Goal: Task Accomplishment & Management: Complete application form

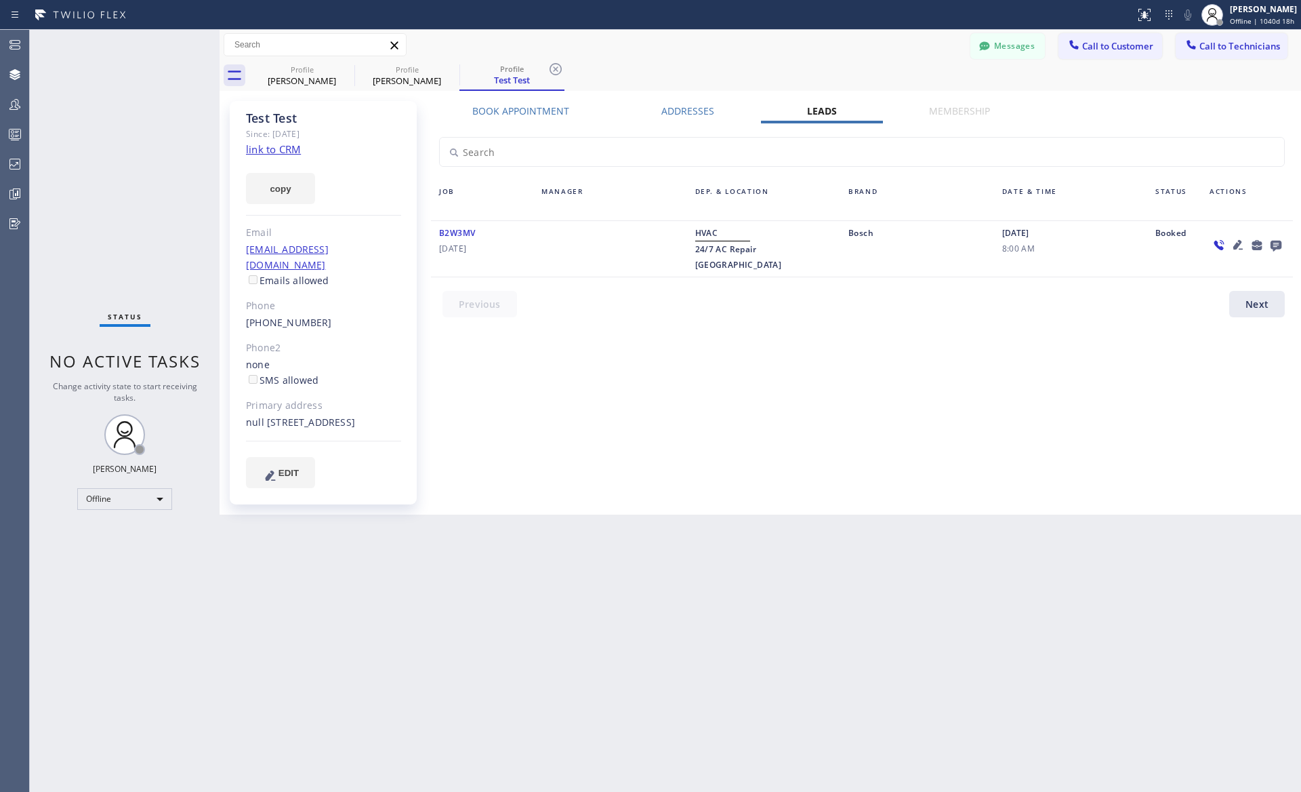
click at [704, 230] on span "HVAC" at bounding box center [706, 233] width 23 height 12
click at [1259, 245] on icon at bounding box center [1257, 245] width 10 height 10
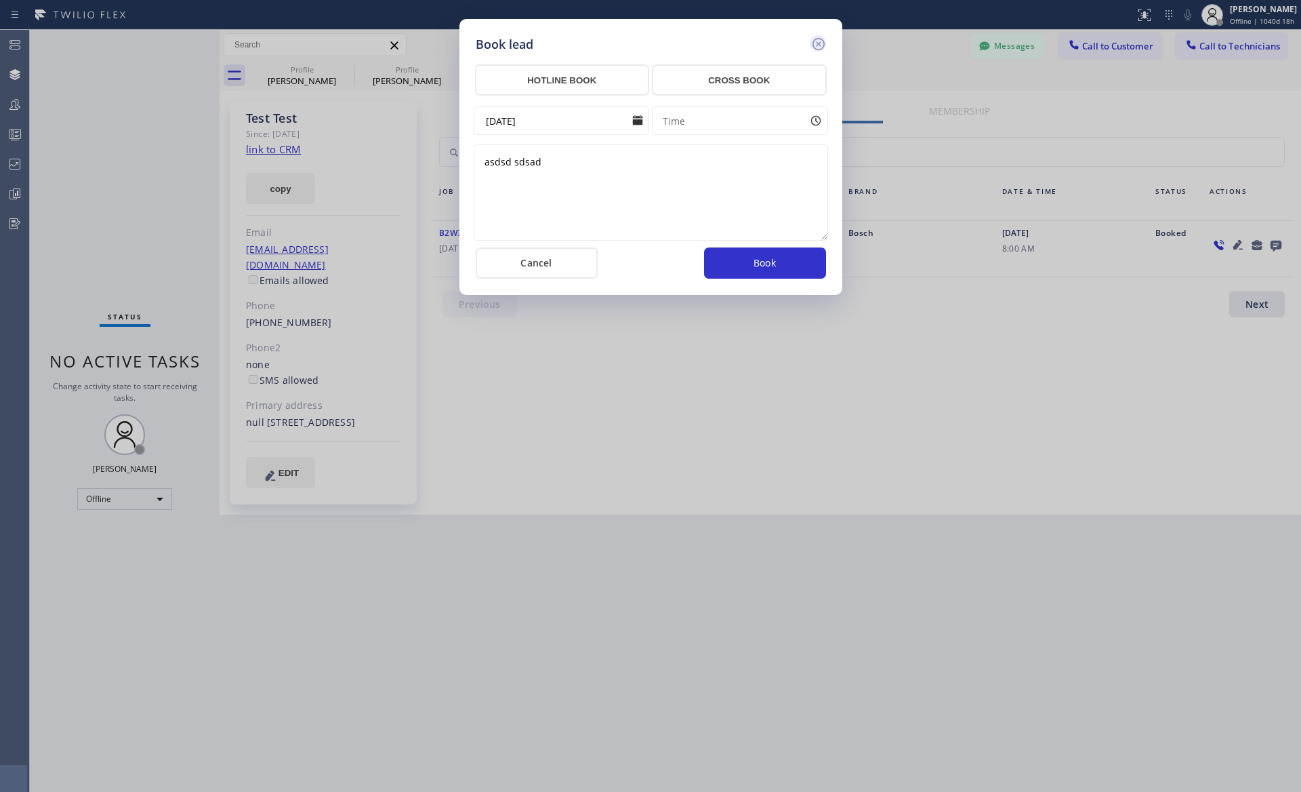
click at [818, 44] on icon at bounding box center [819, 44] width 16 height 16
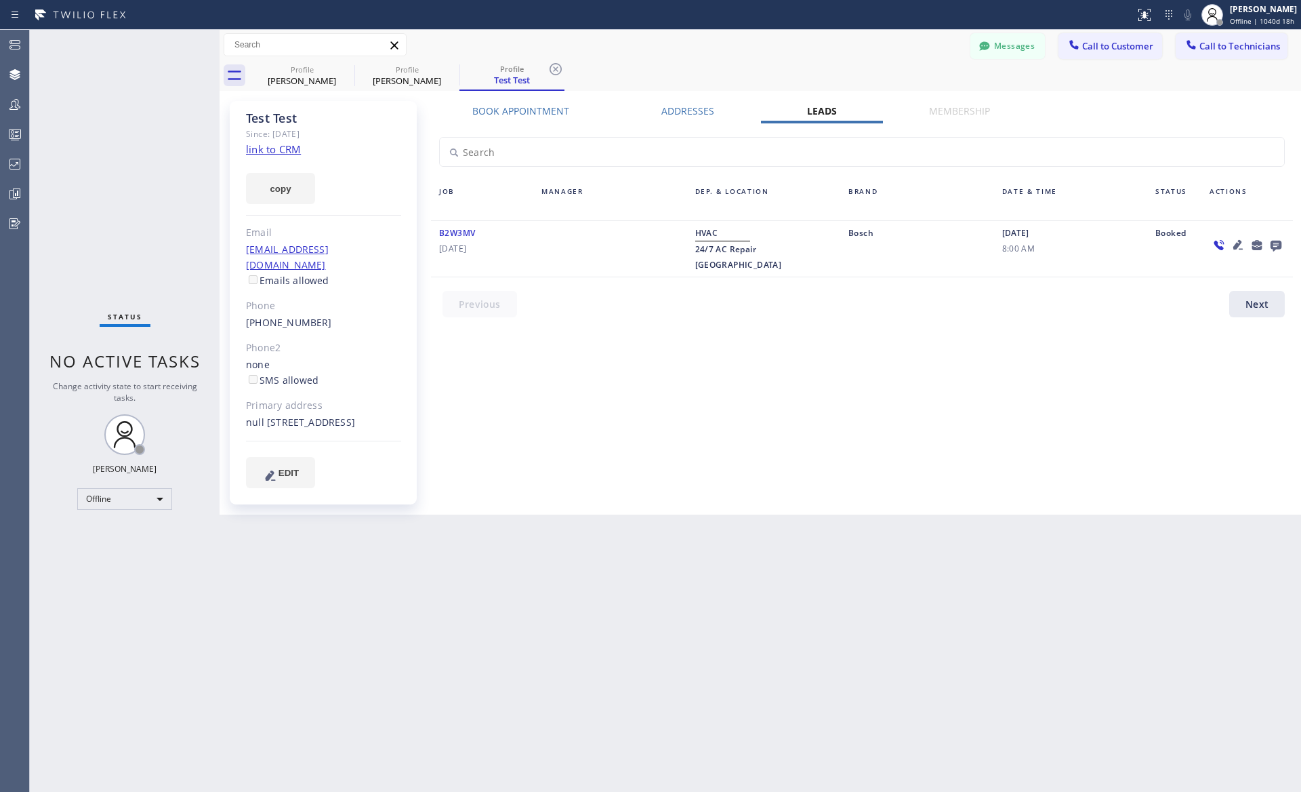
click at [1240, 243] on icon at bounding box center [1237, 244] width 9 height 9
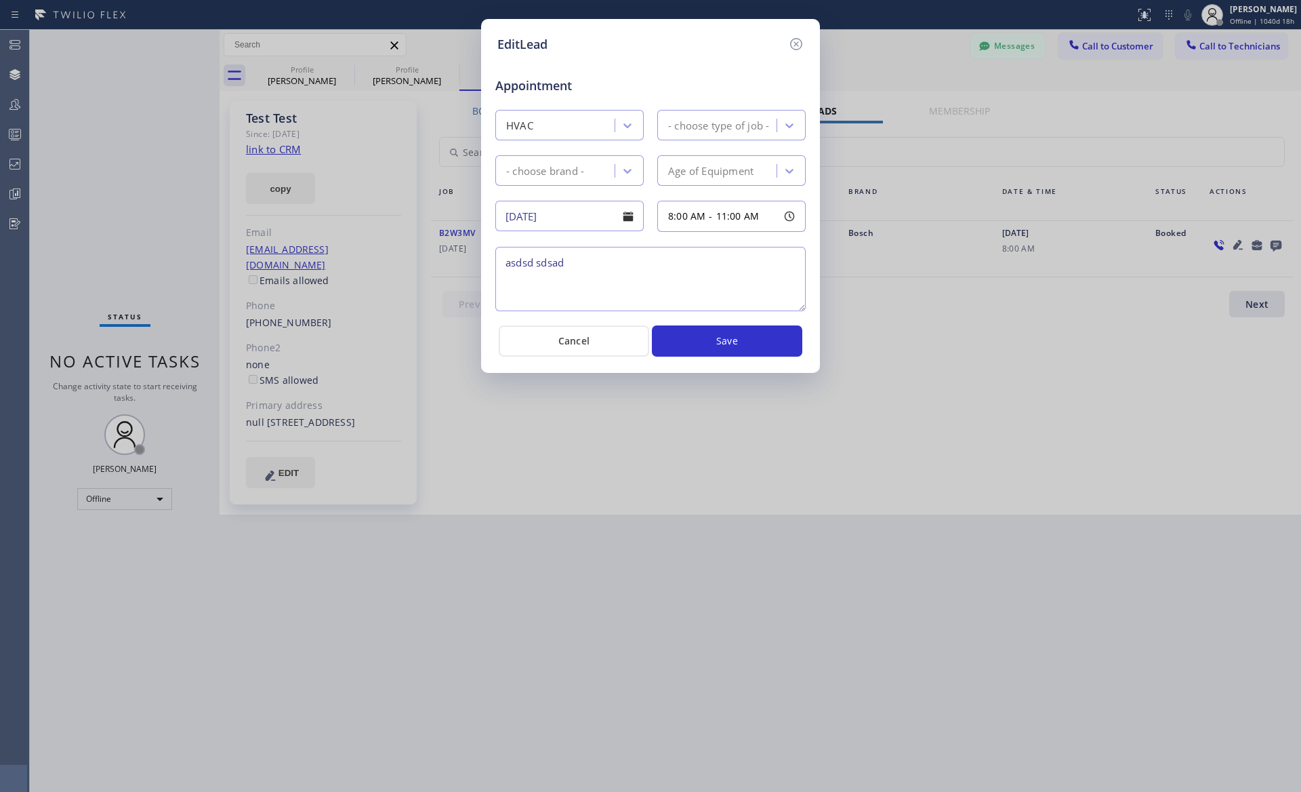
click at [615, 68] on div "Appointment" at bounding box center [650, 77] width 313 height 35
click at [544, 81] on span "Appointment" at bounding box center [546, 86] width 102 height 18
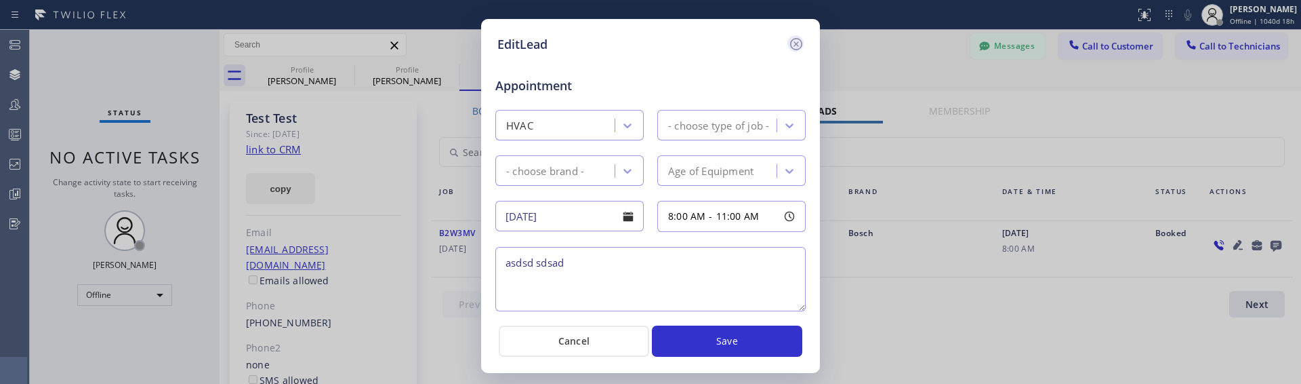
click at [798, 45] on icon at bounding box center [796, 44] width 12 height 12
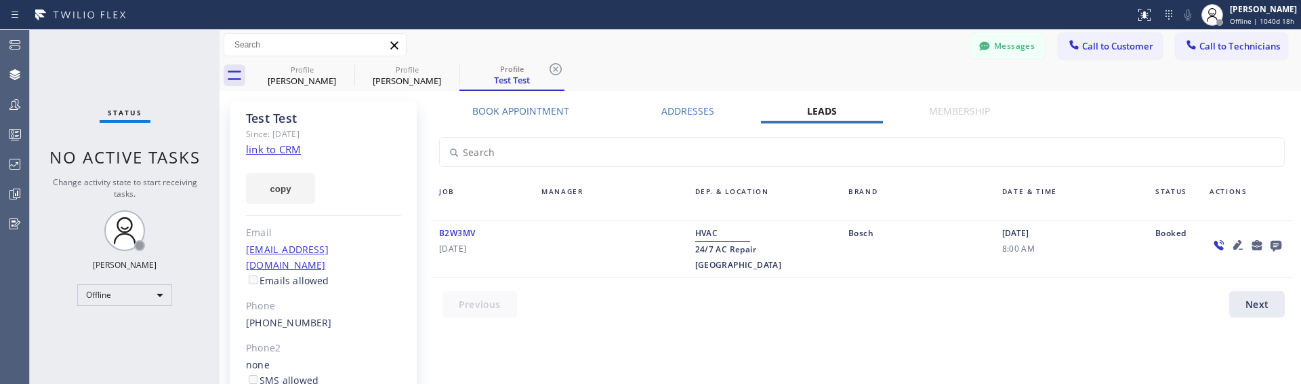
click at [1240, 245] on icon at bounding box center [1238, 245] width 16 height 16
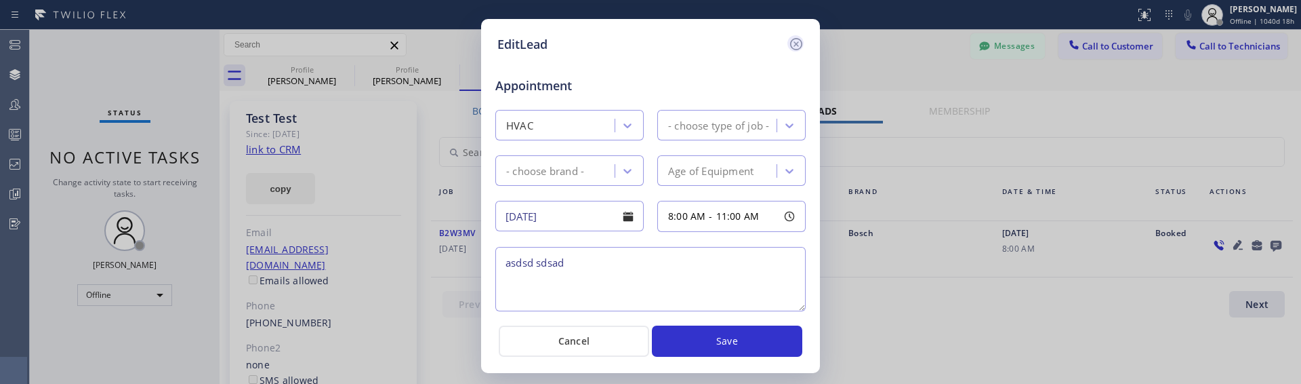
click at [794, 42] on icon at bounding box center [796, 44] width 16 height 16
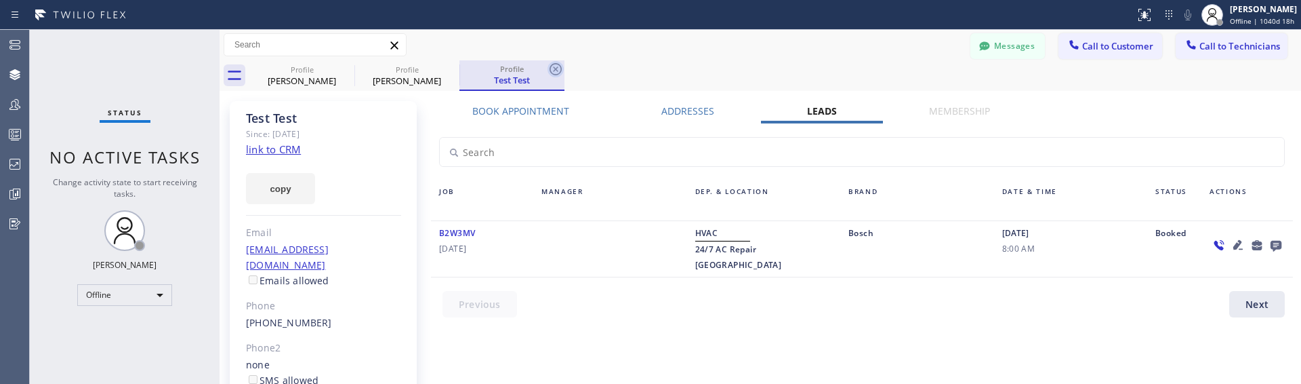
click at [557, 68] on icon at bounding box center [556, 69] width 16 height 16
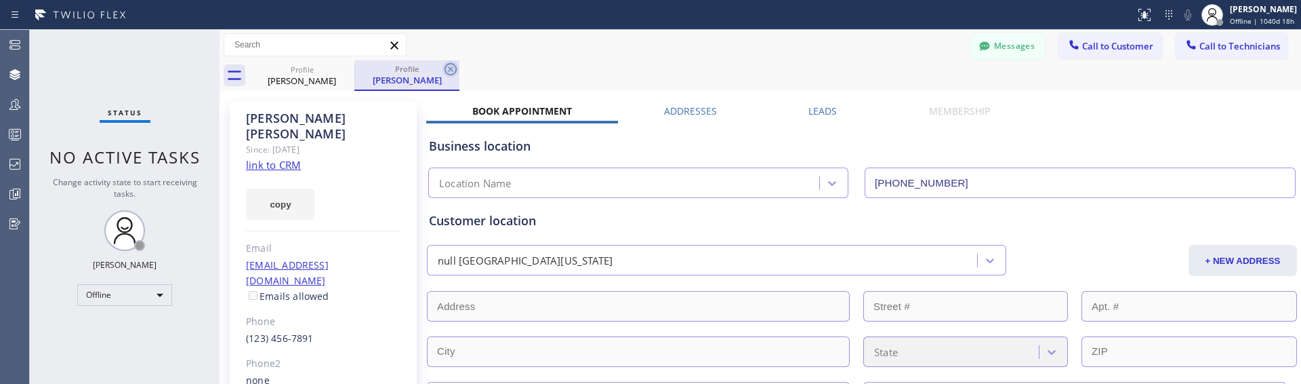
click at [449, 68] on icon at bounding box center [451, 69] width 12 height 12
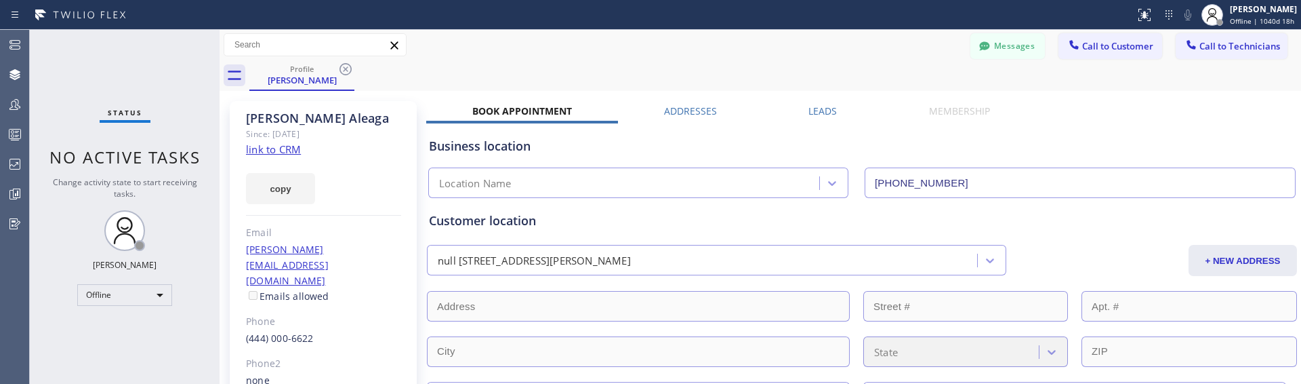
click at [830, 110] on label "Leads" at bounding box center [823, 110] width 28 height 13
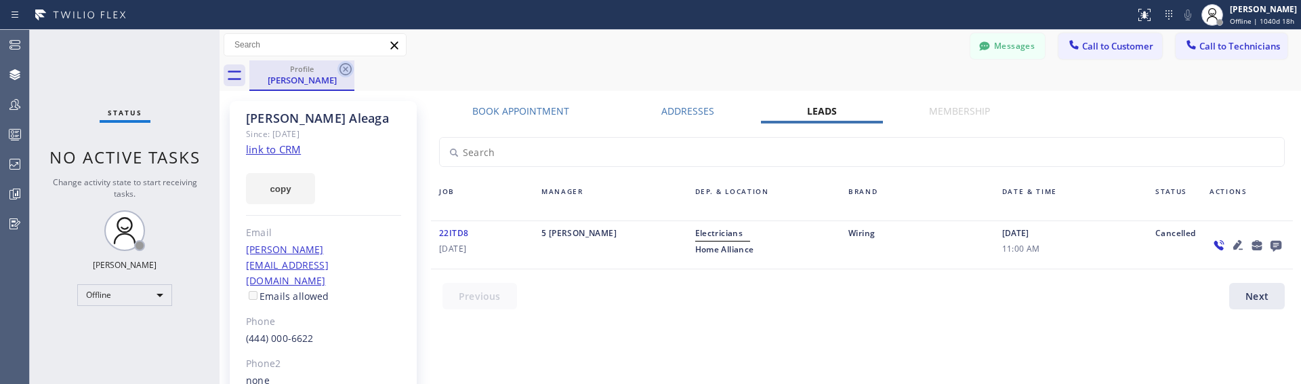
click at [347, 67] on icon at bounding box center [345, 69] width 16 height 16
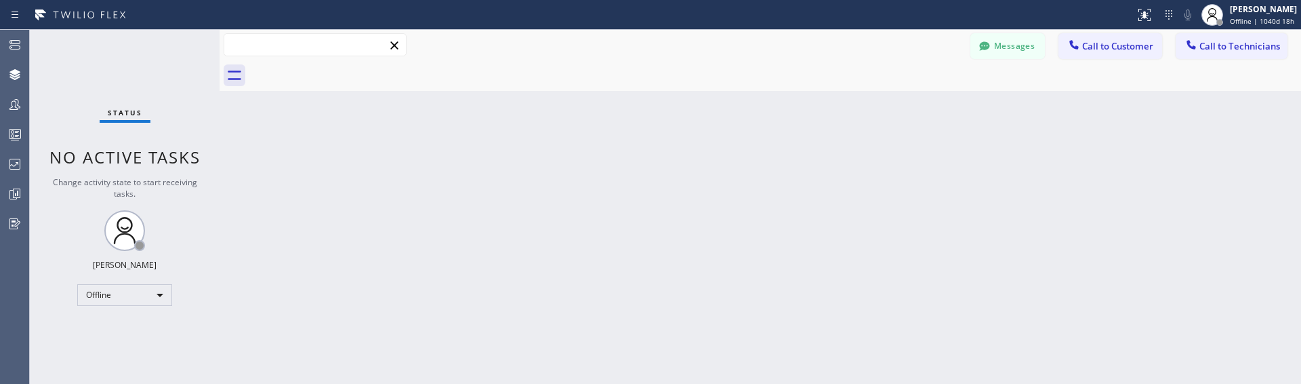
click at [344, 49] on input "text" at bounding box center [315, 45] width 182 height 22
type input "[PERSON_NAME]"
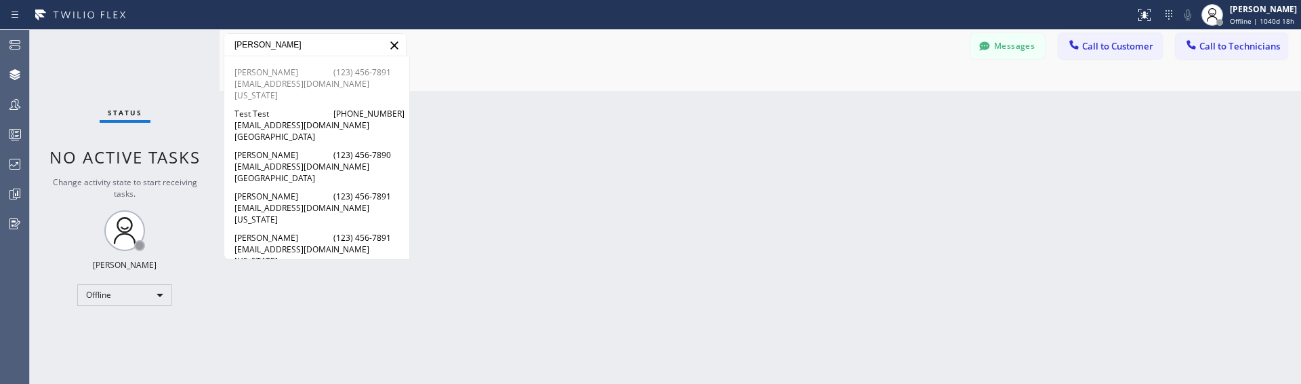
click at [280, 78] on span "[EMAIL_ADDRESS][DOMAIN_NAME]" at bounding box center [316, 84] width 165 height 12
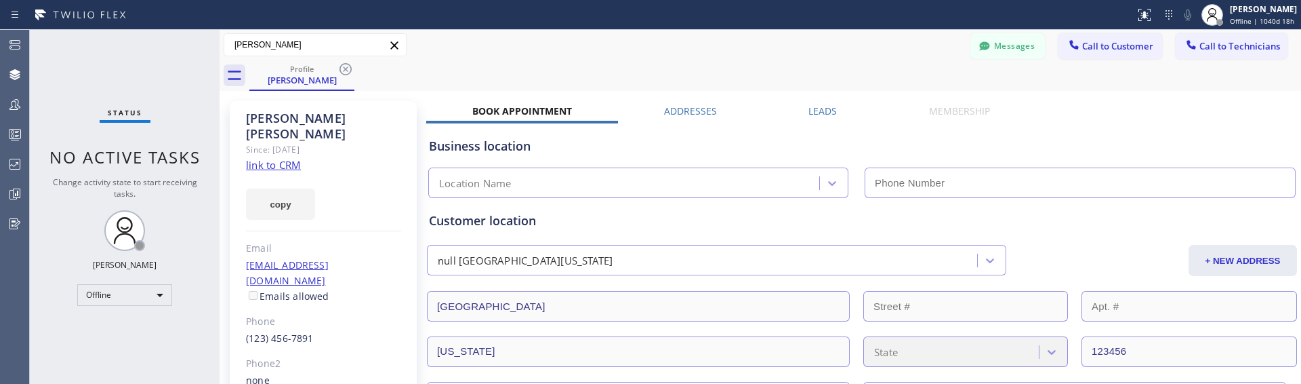
click at [828, 112] on label "Leads" at bounding box center [823, 110] width 28 height 13
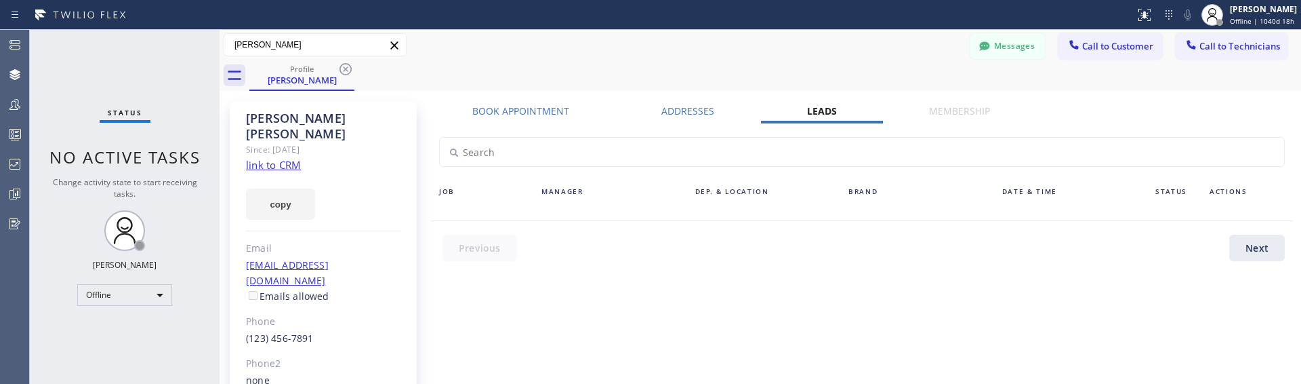
click at [561, 115] on label "Book Appointment" at bounding box center [520, 110] width 97 height 13
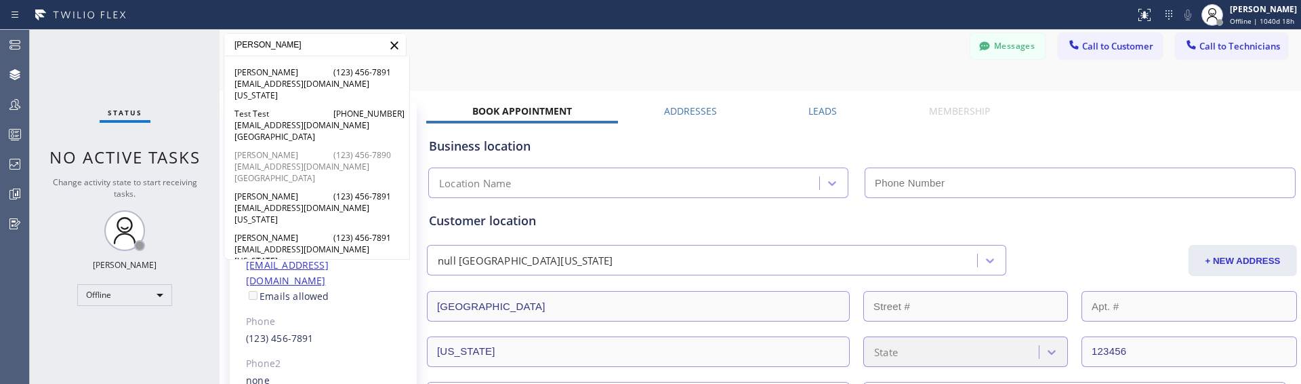
click at [288, 156] on span "[PERSON_NAME]" at bounding box center [267, 155] width 66 height 12
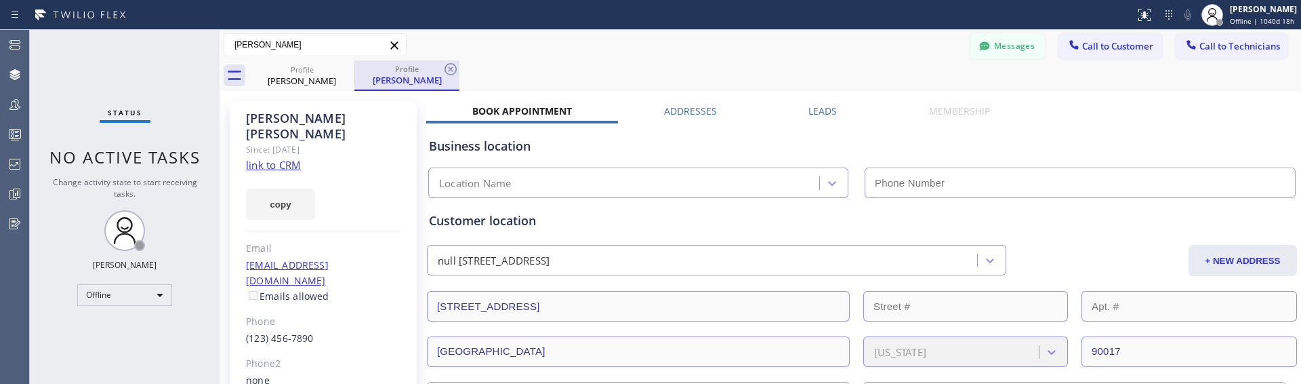
click at [417, 74] on div "[PERSON_NAME]" at bounding box center [407, 80] width 102 height 12
click at [834, 111] on label "Leads" at bounding box center [823, 110] width 28 height 13
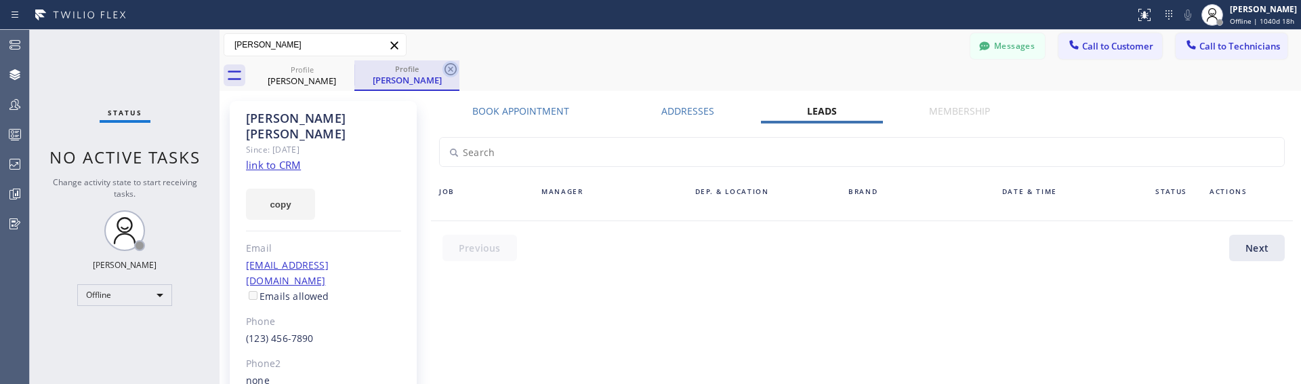
click at [450, 68] on icon at bounding box center [451, 69] width 12 height 12
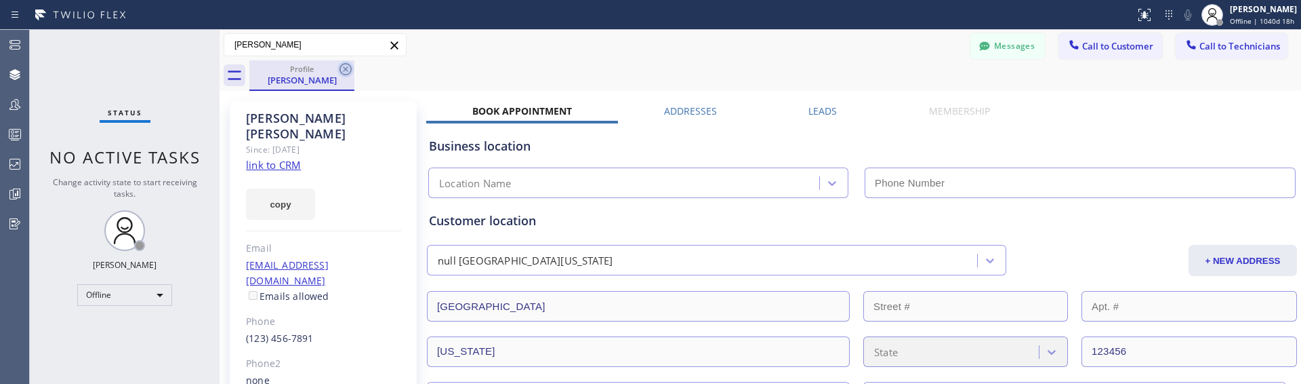
click at [346, 67] on icon at bounding box center [345, 69] width 16 height 16
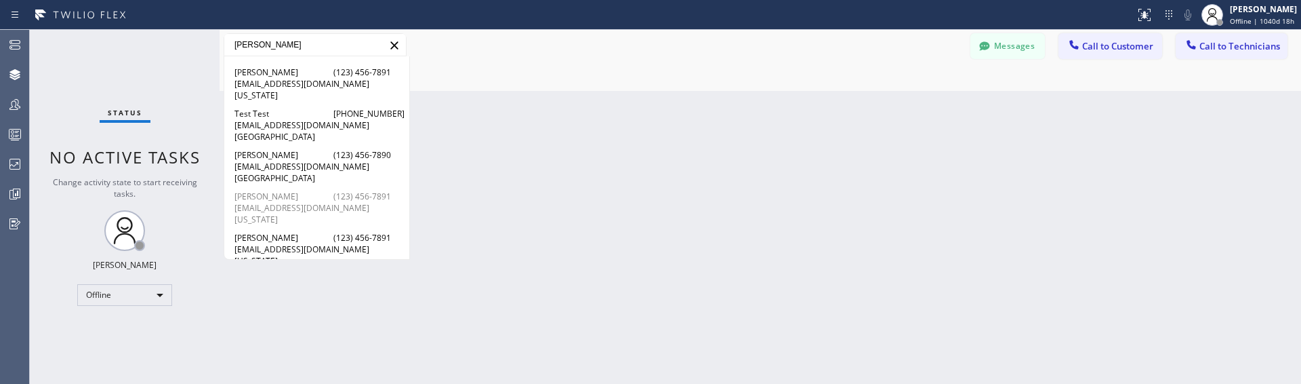
click at [295, 202] on span "[EMAIL_ADDRESS][DOMAIN_NAME]" at bounding box center [316, 208] width 165 height 12
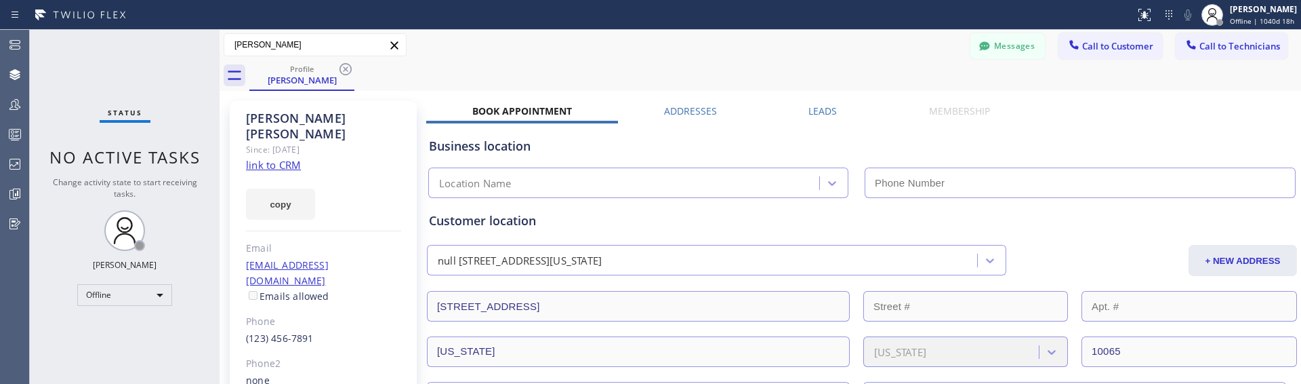
click at [830, 106] on label "Leads" at bounding box center [823, 110] width 28 height 13
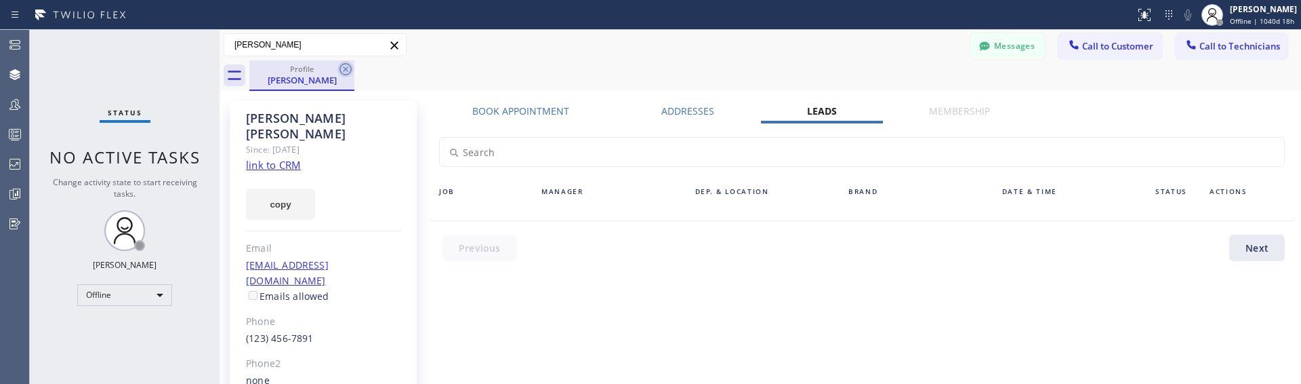
click at [346, 68] on icon at bounding box center [346, 69] width 12 height 12
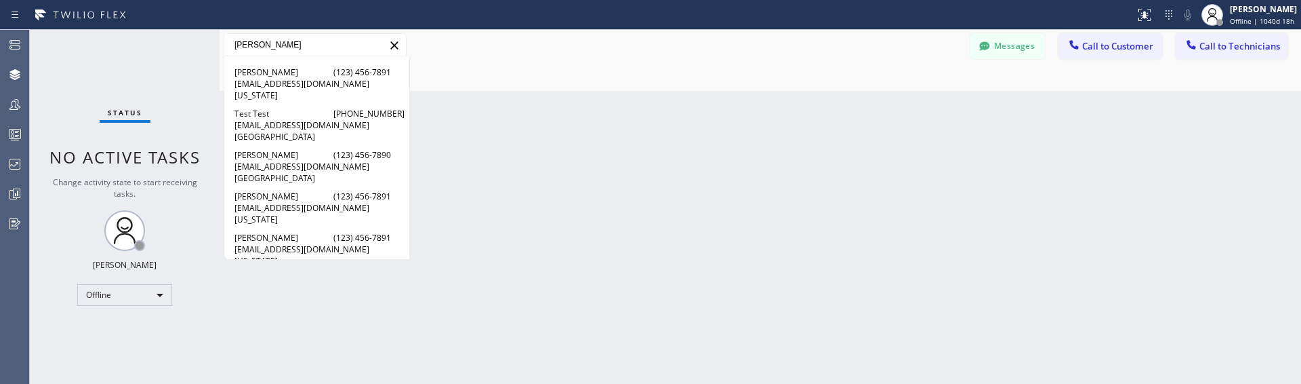
click at [394, 42] on icon at bounding box center [394, 45] width 16 height 16
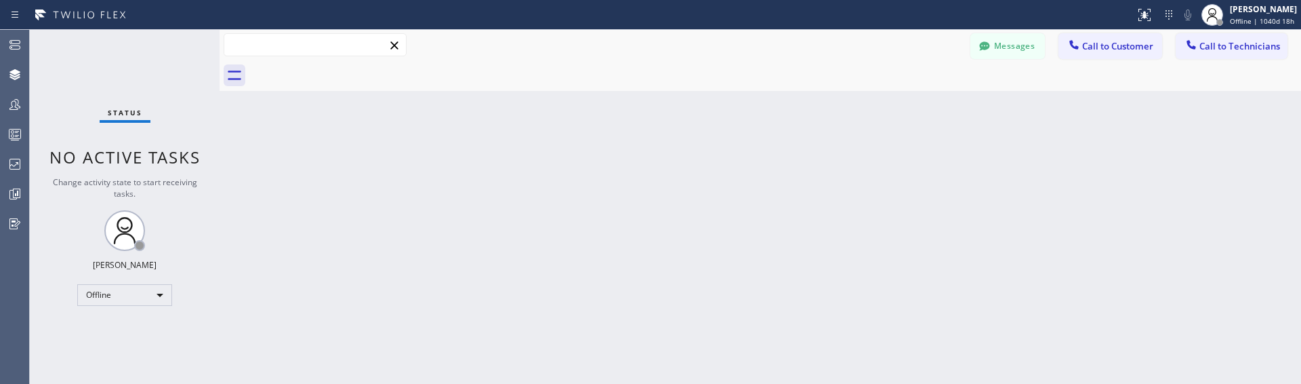
click at [328, 42] on input "text" at bounding box center [315, 45] width 182 height 22
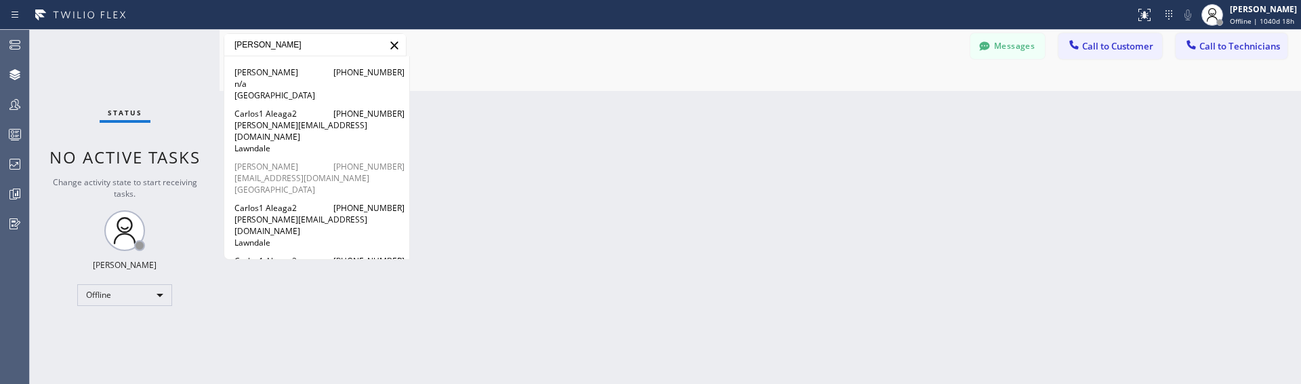
type input "[PERSON_NAME]"
click at [279, 161] on span "[PERSON_NAME]" at bounding box center [267, 167] width 66 height 12
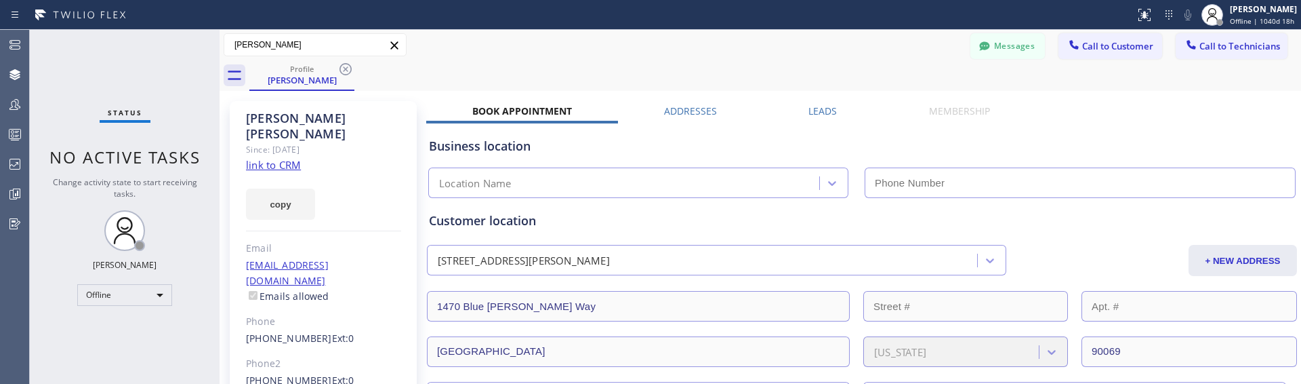
click at [817, 106] on label "Leads" at bounding box center [823, 110] width 28 height 13
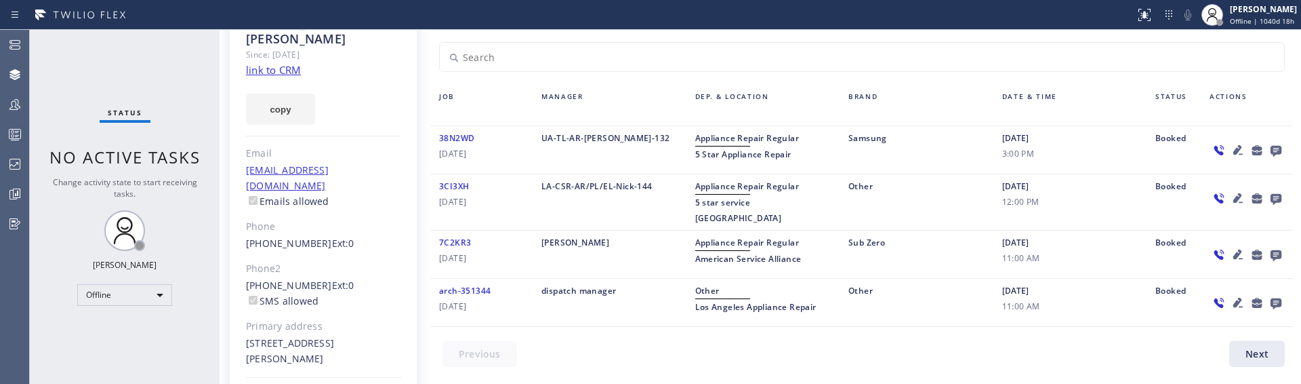
scroll to position [96, 0]
click at [1221, 245] on icon at bounding box center [1219, 253] width 16 height 17
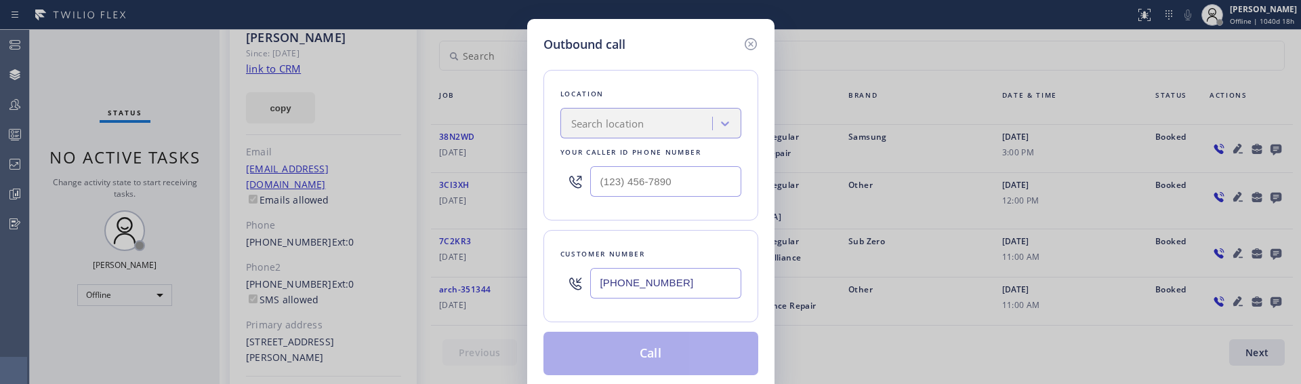
type input "[PHONE_NUMBER]"
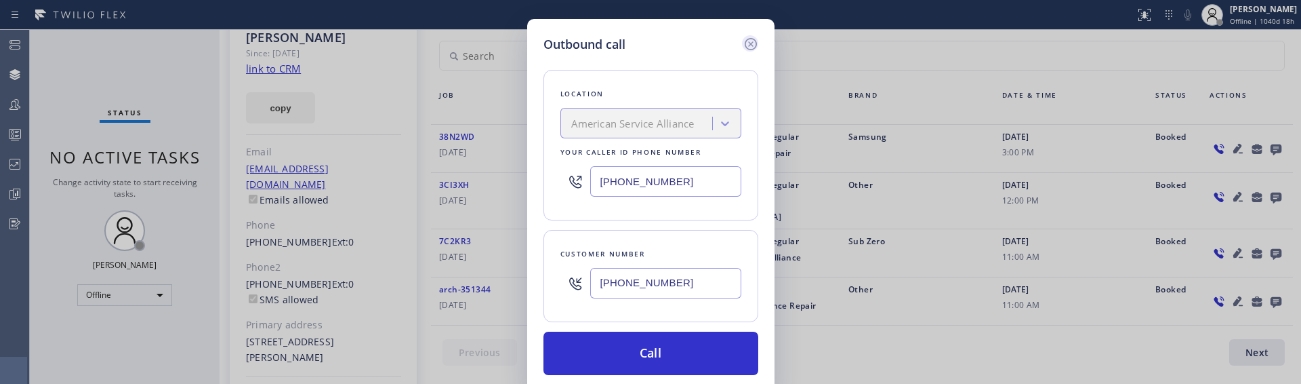
click at [752, 43] on icon at bounding box center [751, 44] width 16 height 16
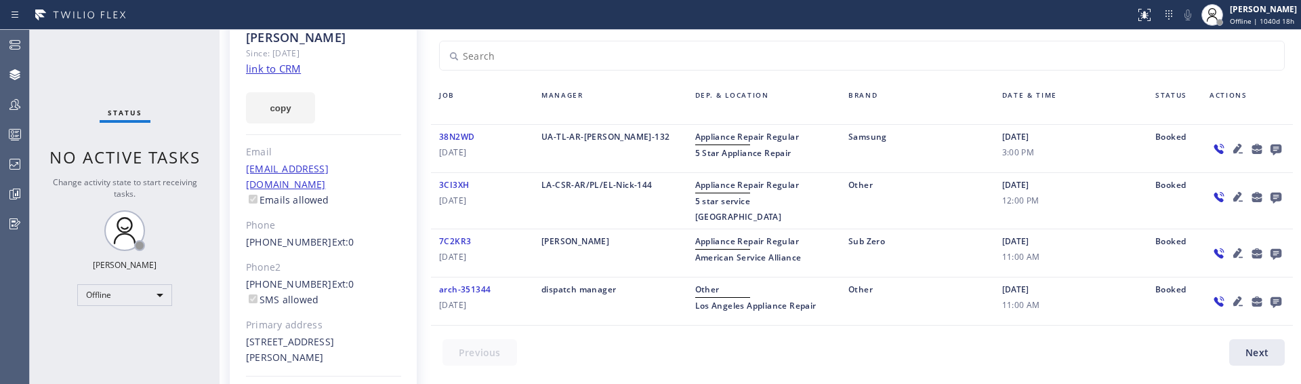
click at [738, 91] on div "Dep. & Location" at bounding box center [764, 104] width 154 height 32
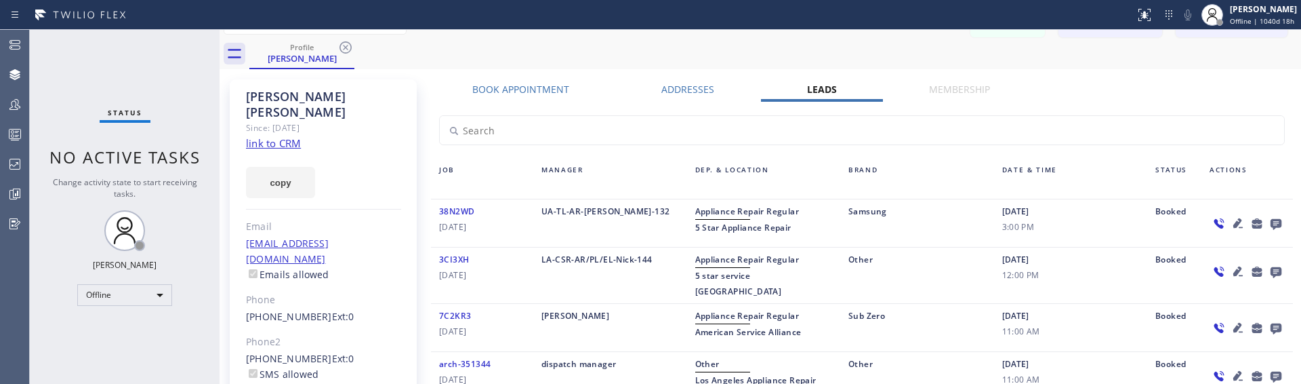
scroll to position [0, 0]
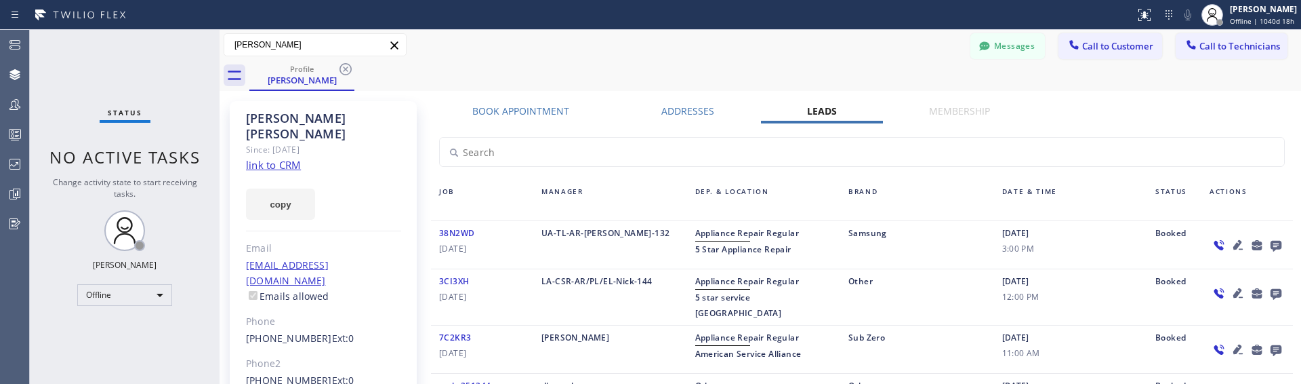
click at [740, 82] on div "Profile [PERSON_NAME]" at bounding box center [775, 75] width 1052 height 30
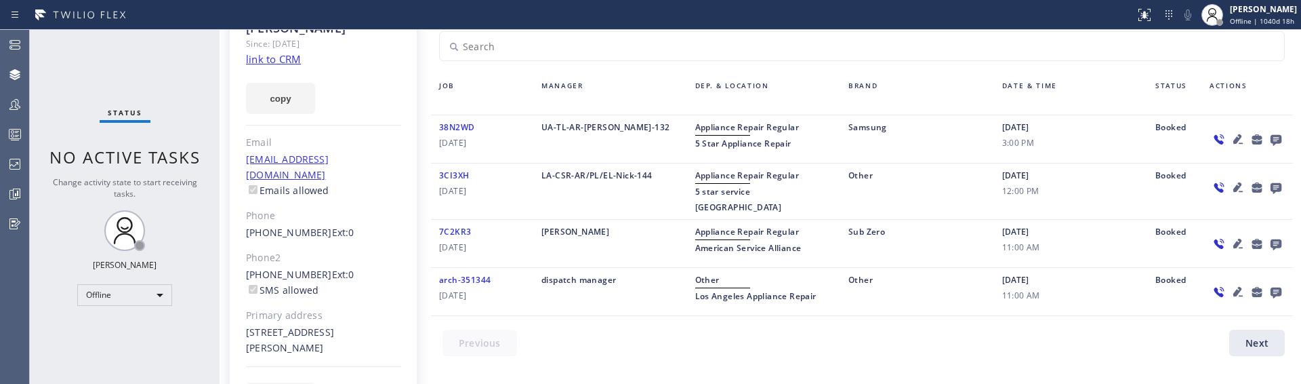
scroll to position [106, 0]
click at [1240, 185] on icon at bounding box center [1237, 186] width 9 height 9
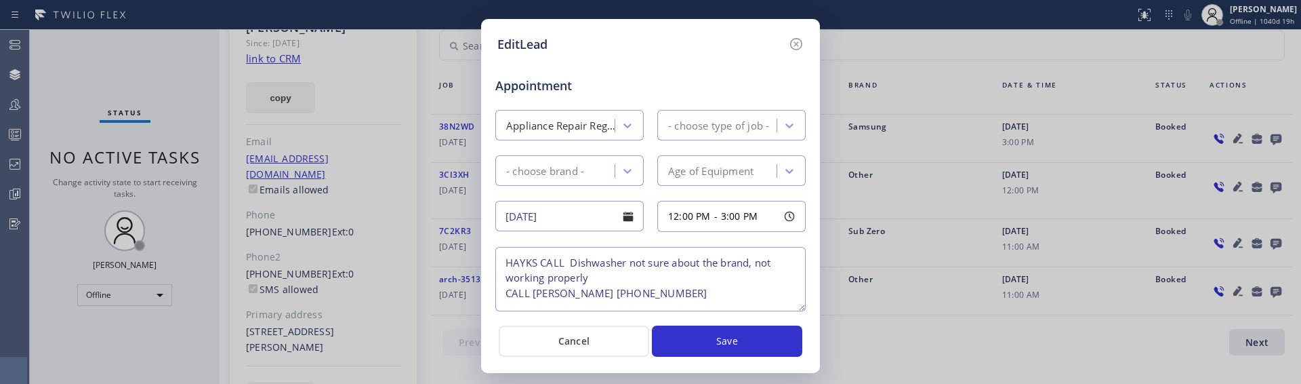
type textarea "HAYKS CALL Dishwasher not sure about the brand, not working properly CALL [PERS…"
click at [628, 171] on icon at bounding box center [628, 171] width 14 height 14
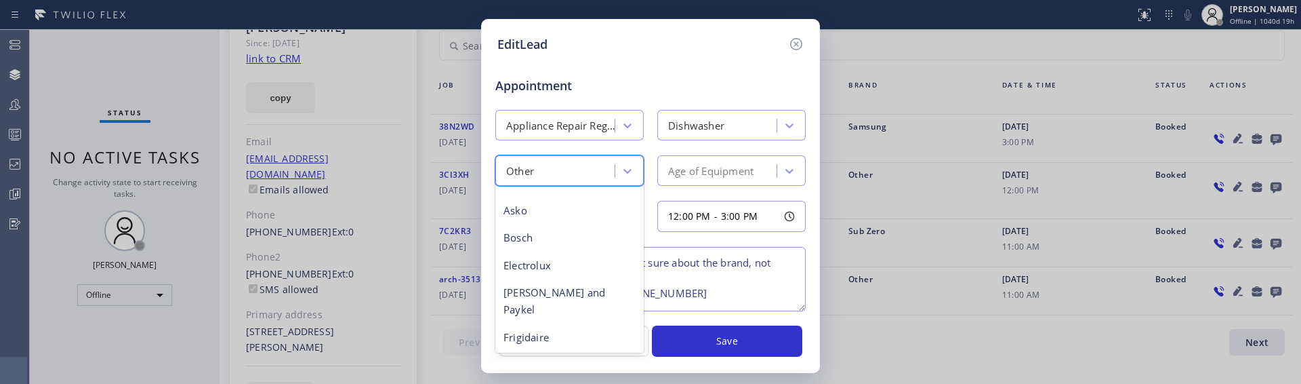
scroll to position [0, 0]
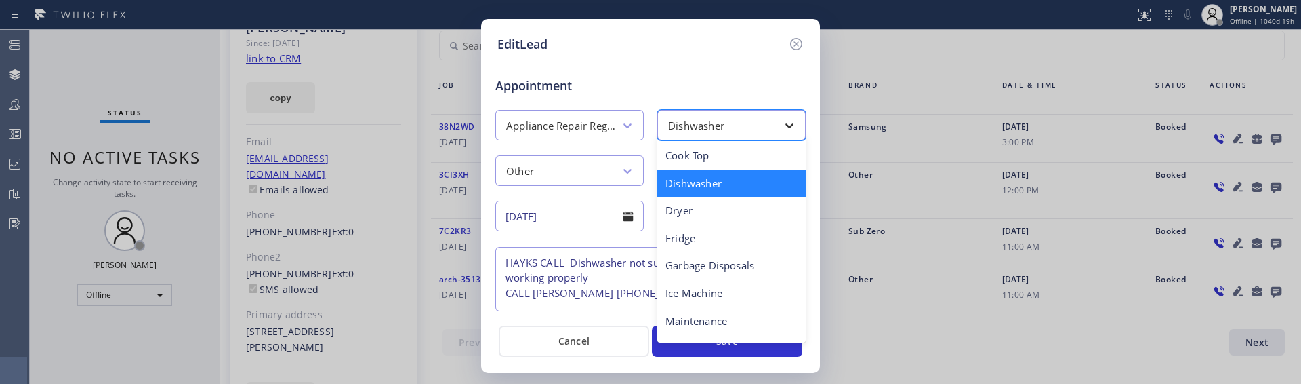
click at [795, 122] on icon at bounding box center [790, 126] width 14 height 14
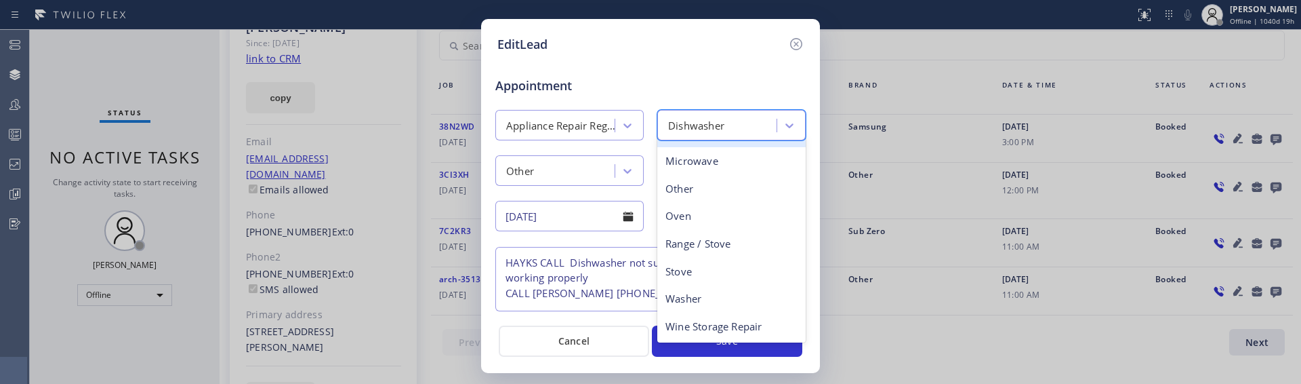
click at [722, 73] on div "Appointment" at bounding box center [650, 77] width 313 height 35
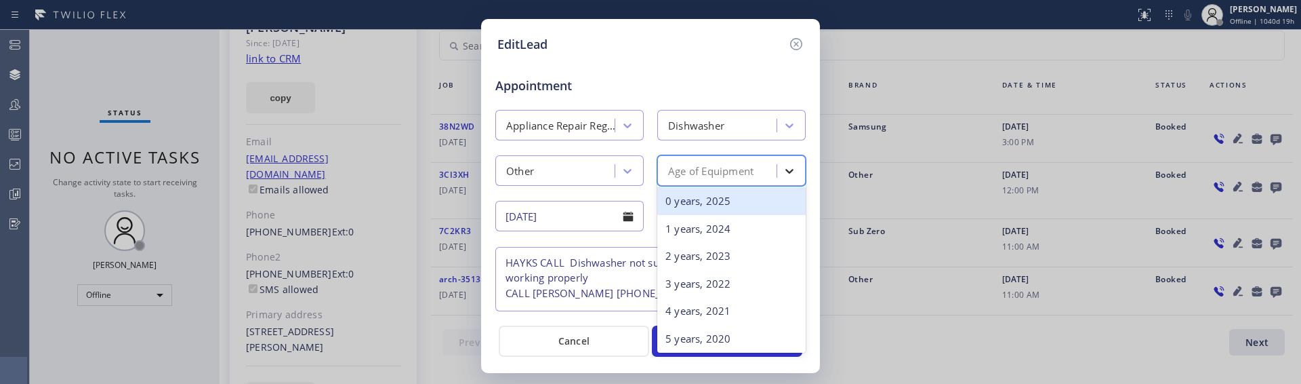
click at [789, 176] on icon at bounding box center [790, 171] width 14 height 14
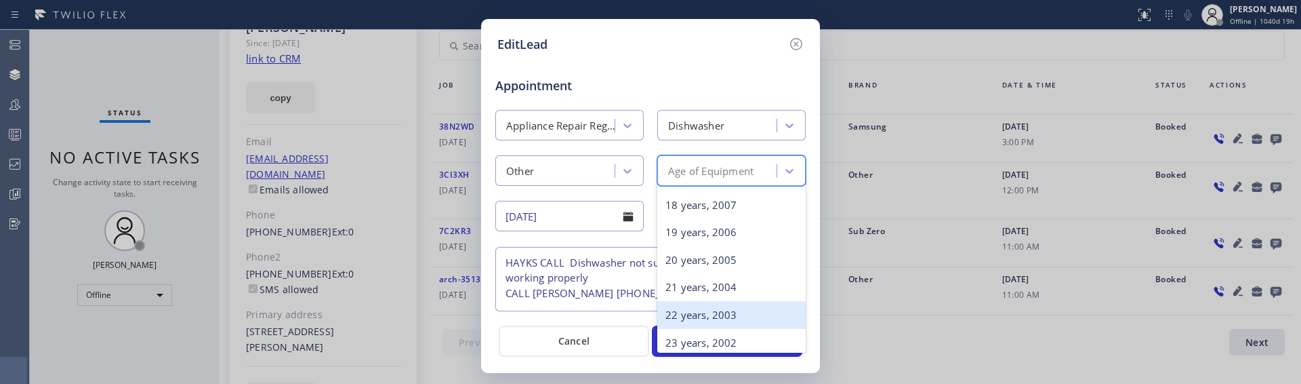
scroll to position [518, 0]
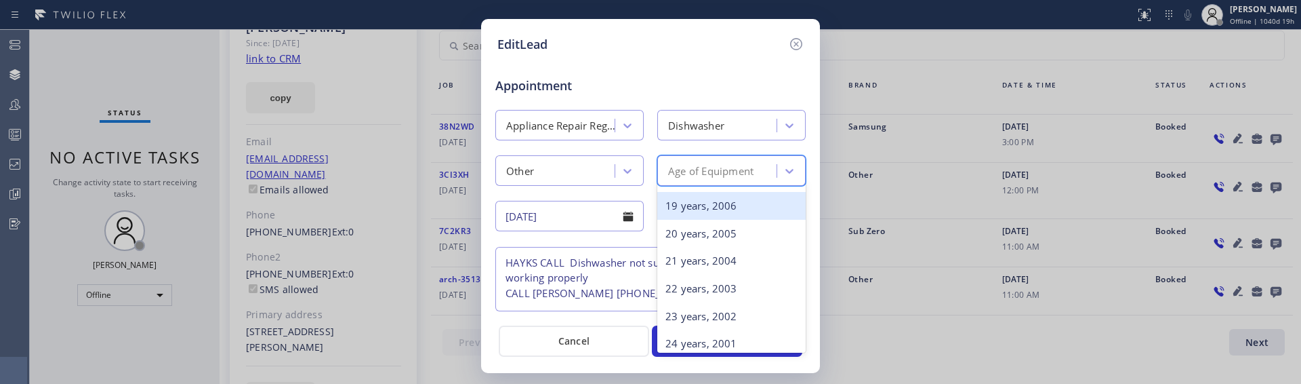
click at [718, 82] on div "Appointment" at bounding box center [650, 77] width 313 height 35
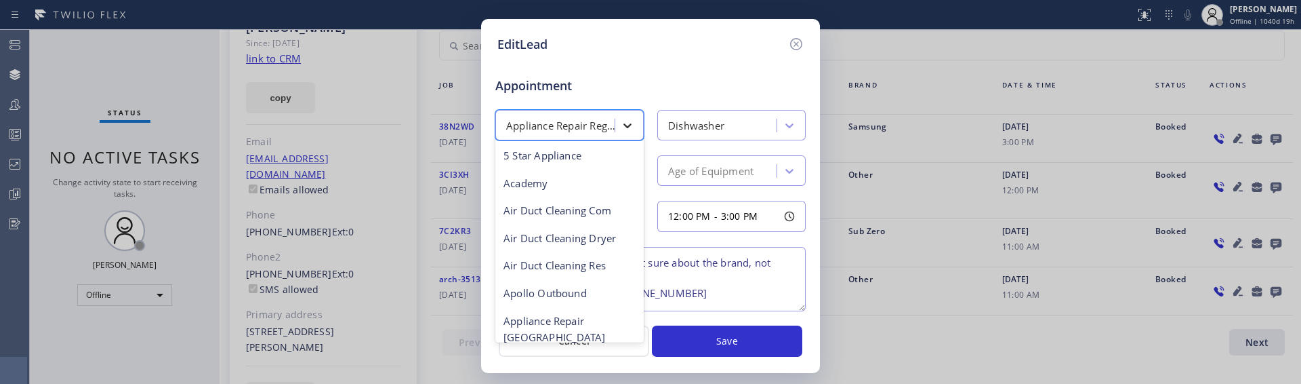
click at [622, 124] on icon at bounding box center [628, 126] width 14 height 14
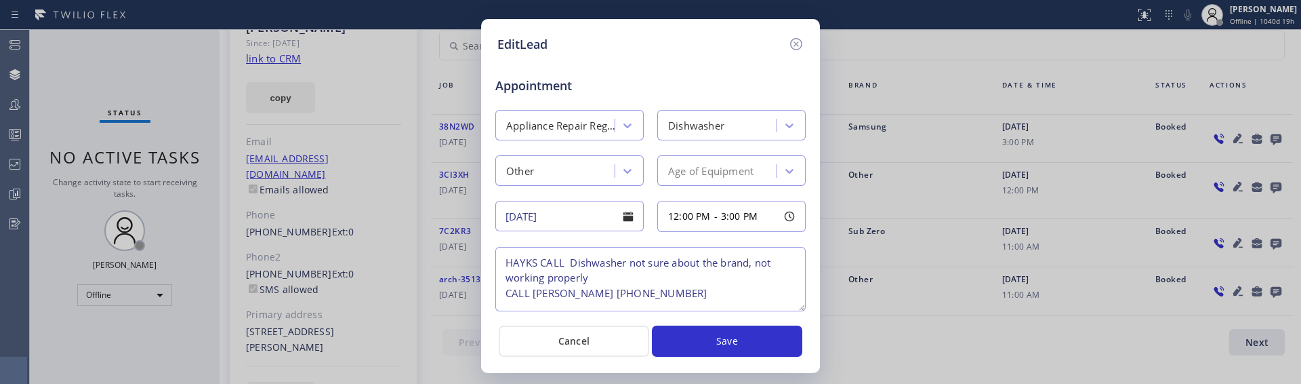
click at [660, 85] on div "Appointment" at bounding box center [650, 77] width 313 height 35
click at [542, 351] on button "Cancel" at bounding box center [574, 340] width 150 height 31
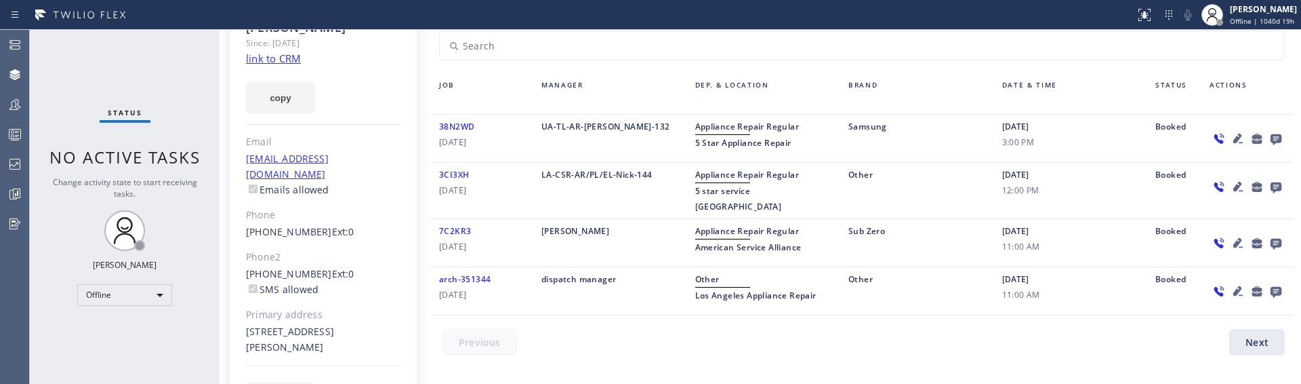
click at [1239, 238] on icon at bounding box center [1237, 242] width 9 height 9
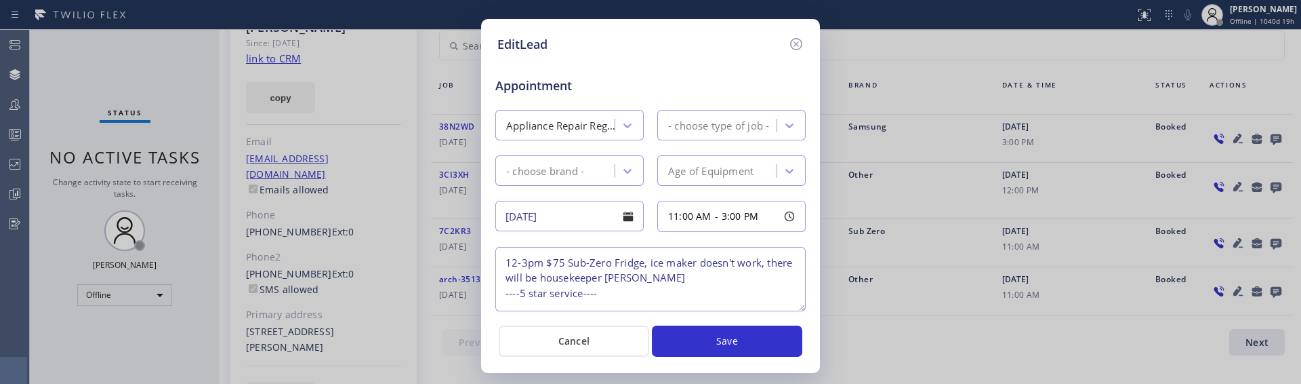
type textarea "12-3pm $75 Sub-Zero Fridge, ice maker doesn't work, there will be housekeeper […"
click at [626, 169] on icon at bounding box center [628, 171] width 14 height 14
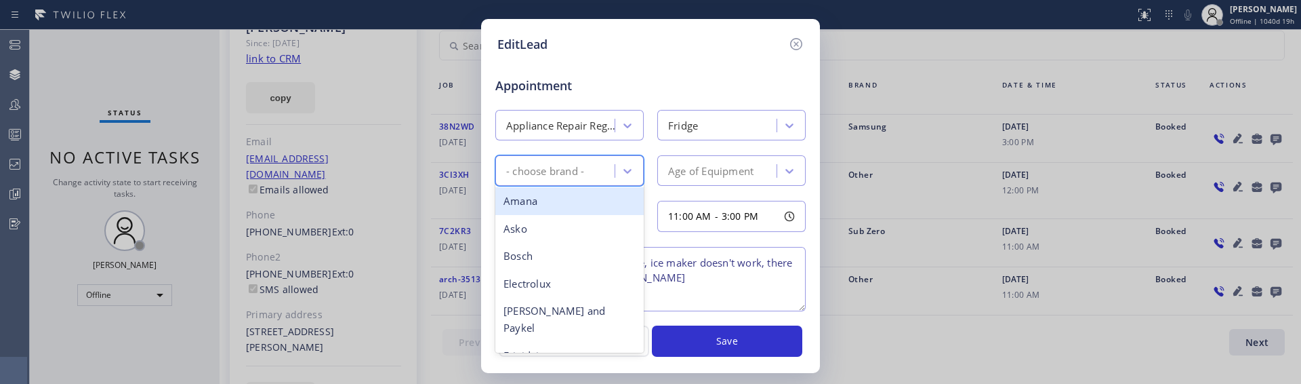
click at [655, 92] on div "Appointment" at bounding box center [650, 77] width 313 height 35
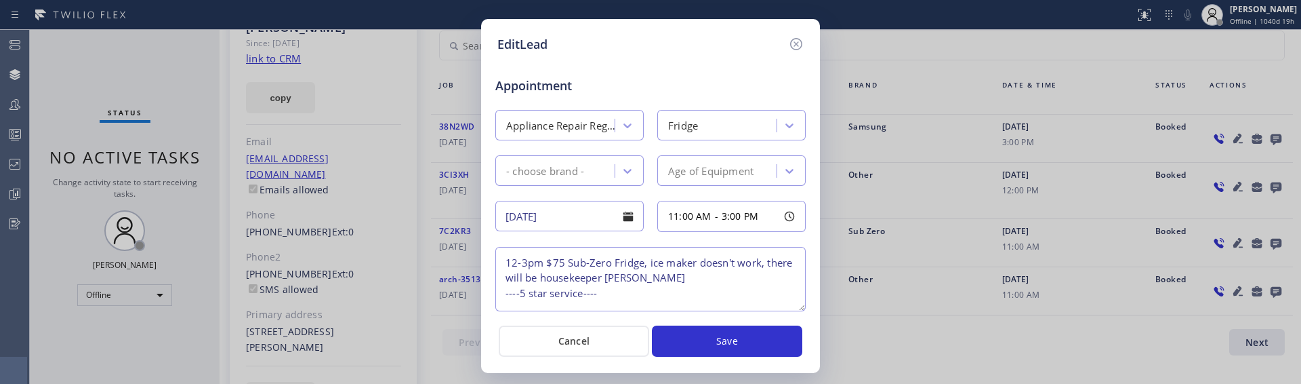
click at [613, 291] on textarea "12-3pm $75 Sub-Zero Fridge, ice maker doesn't work, there will be housekeeper […" at bounding box center [650, 279] width 310 height 64
click at [766, 212] on div "11:00 AM - 3:00 PM" at bounding box center [731, 216] width 148 height 31
click at [745, 70] on div "Appointment" at bounding box center [650, 77] width 313 height 35
click at [752, 168] on div "Age of Equipment" at bounding box center [710, 171] width 85 height 16
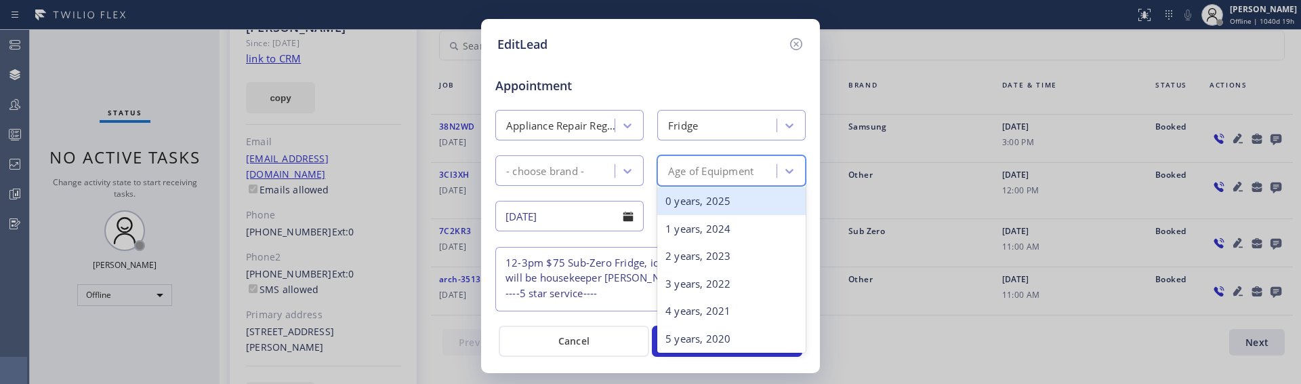
click at [716, 89] on div "Appointment" at bounding box center [650, 77] width 313 height 35
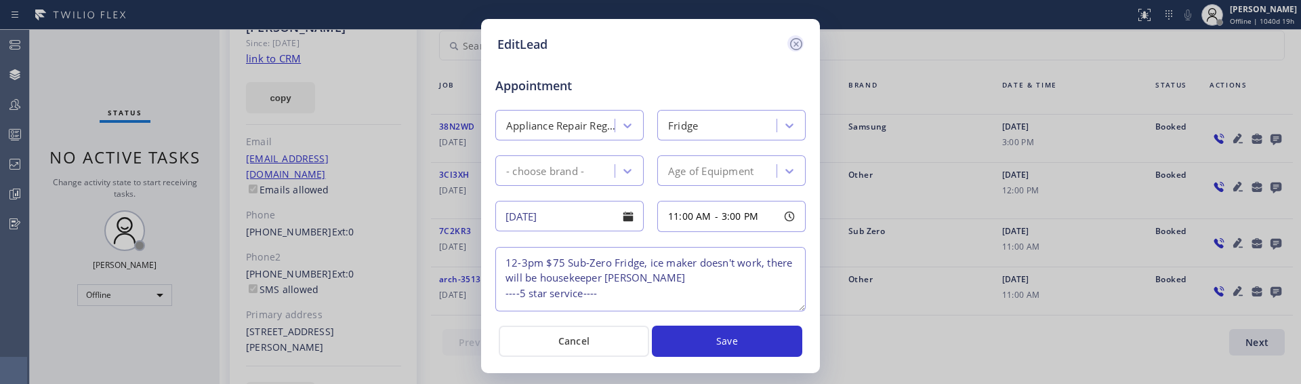
click at [796, 46] on icon at bounding box center [796, 44] width 16 height 16
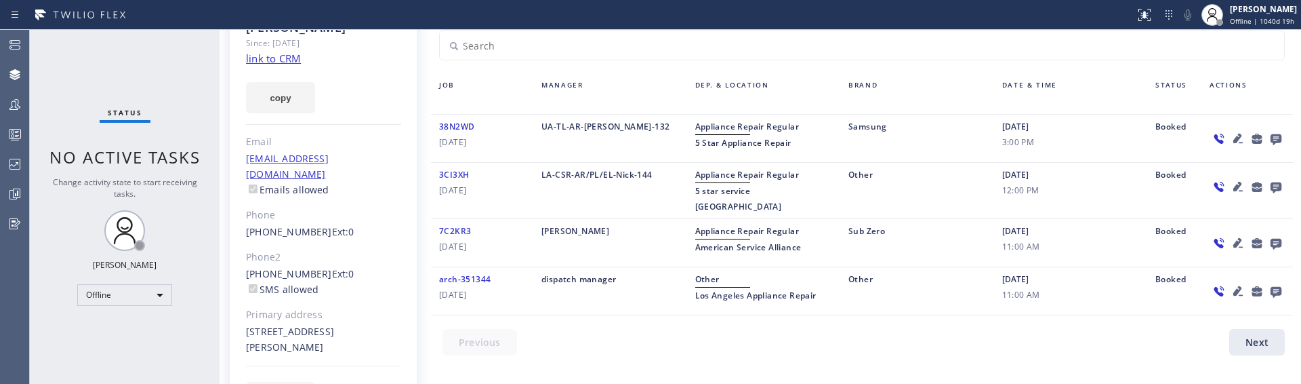
click at [1274, 184] on icon at bounding box center [1276, 186] width 16 height 17
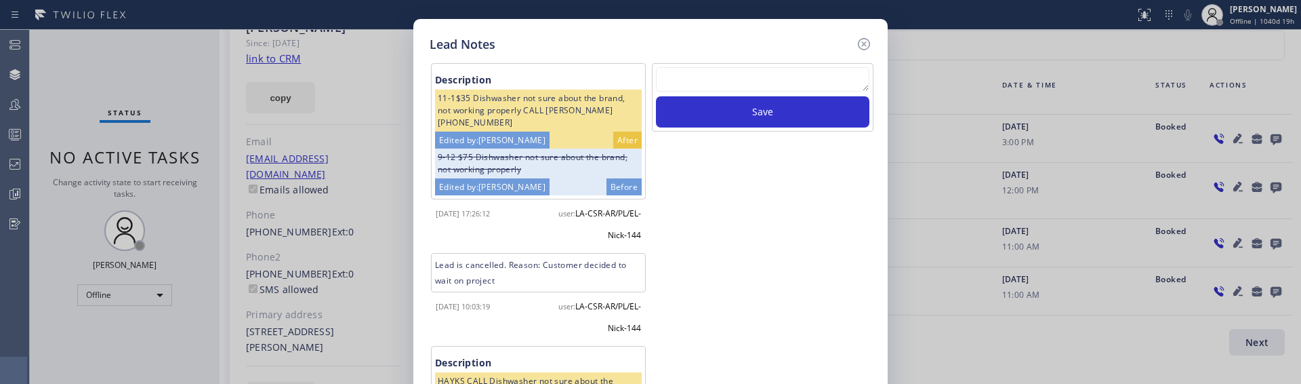
scroll to position [108, 0]
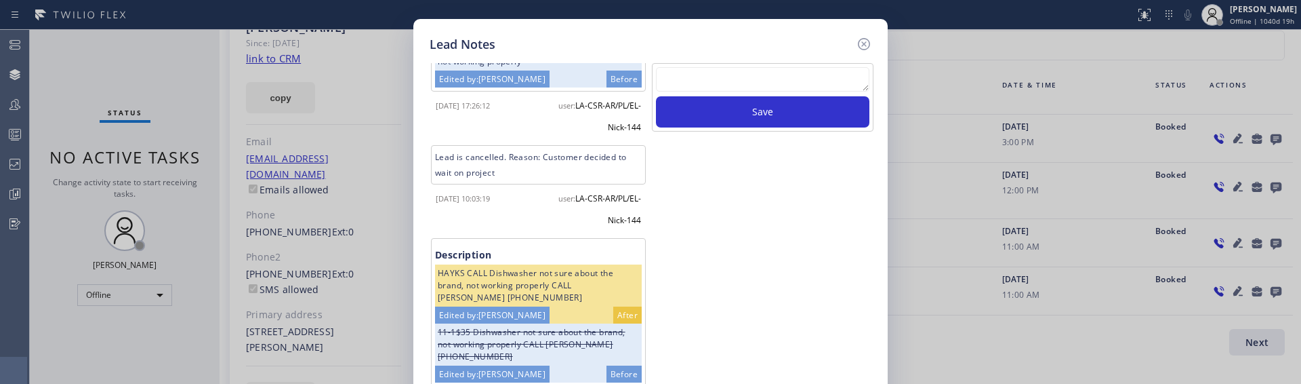
click at [462, 313] on div "Edited by: [PERSON_NAME]" at bounding box center [492, 314] width 115 height 17
click at [682, 313] on div "Save" at bounding box center [763, 249] width 224 height 373
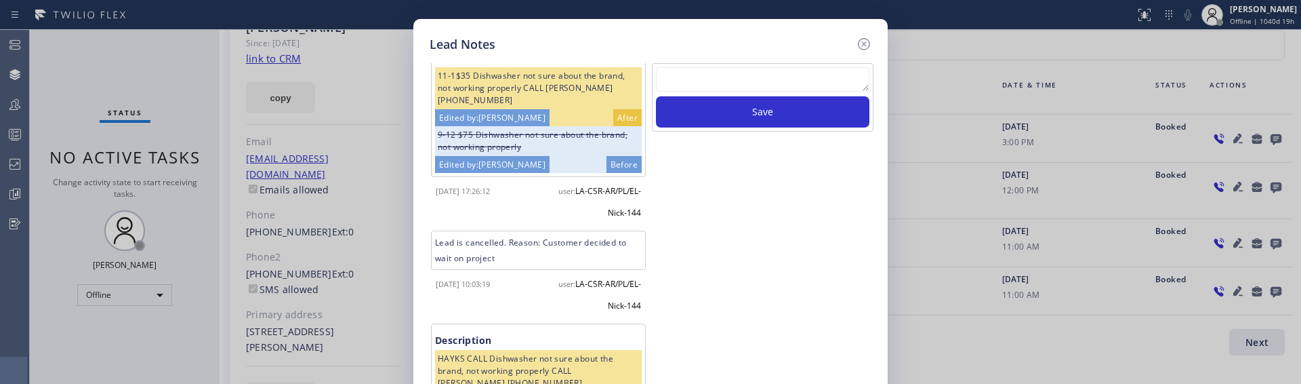
scroll to position [0, 0]
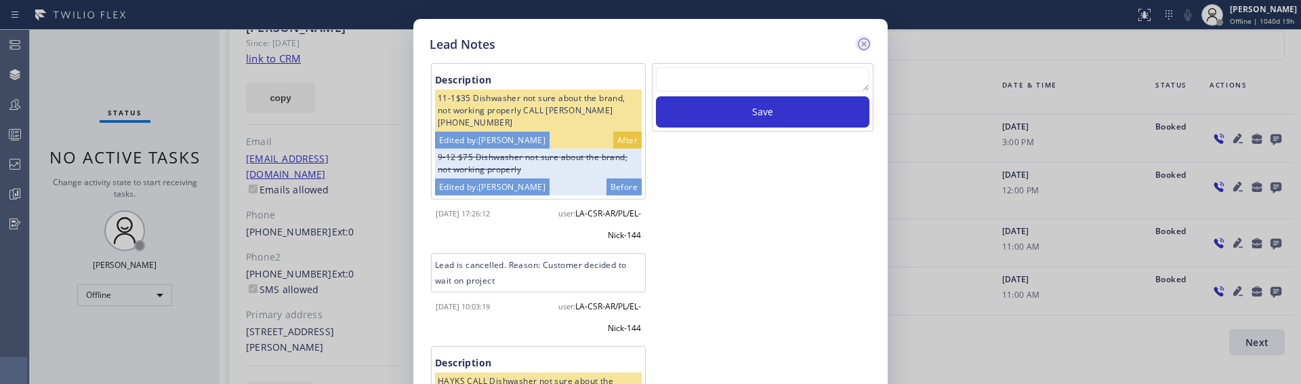
click at [865, 43] on icon at bounding box center [864, 44] width 12 height 12
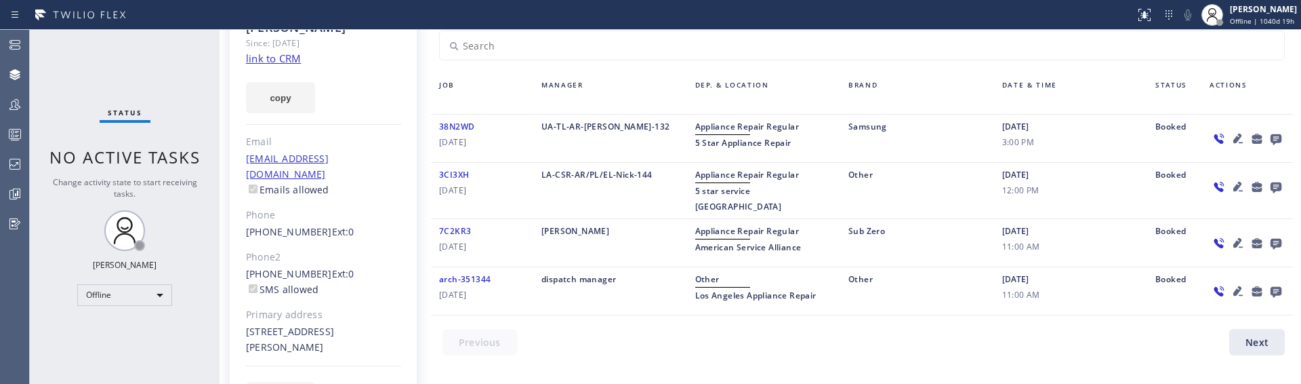
click at [1257, 137] on icon at bounding box center [1257, 139] width 10 height 10
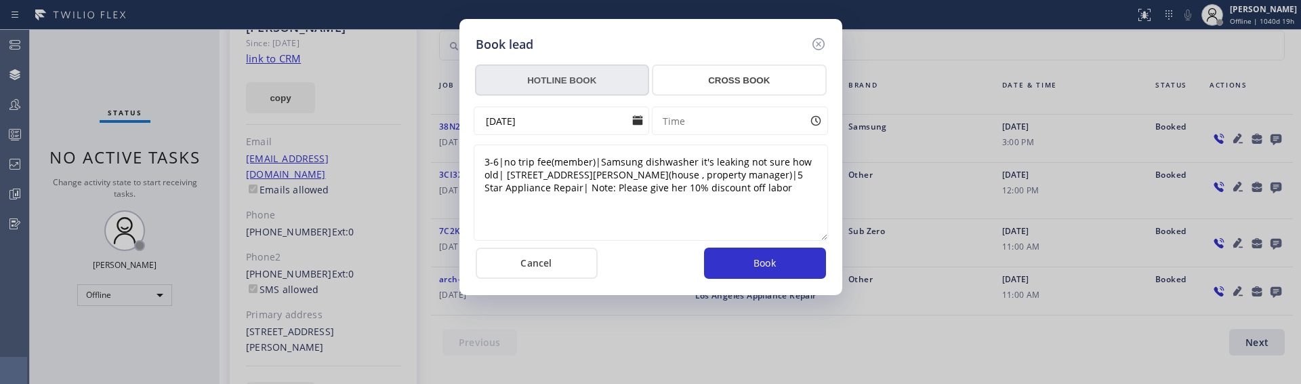
click at [605, 81] on button "HOTLINE BOOK" at bounding box center [562, 79] width 175 height 31
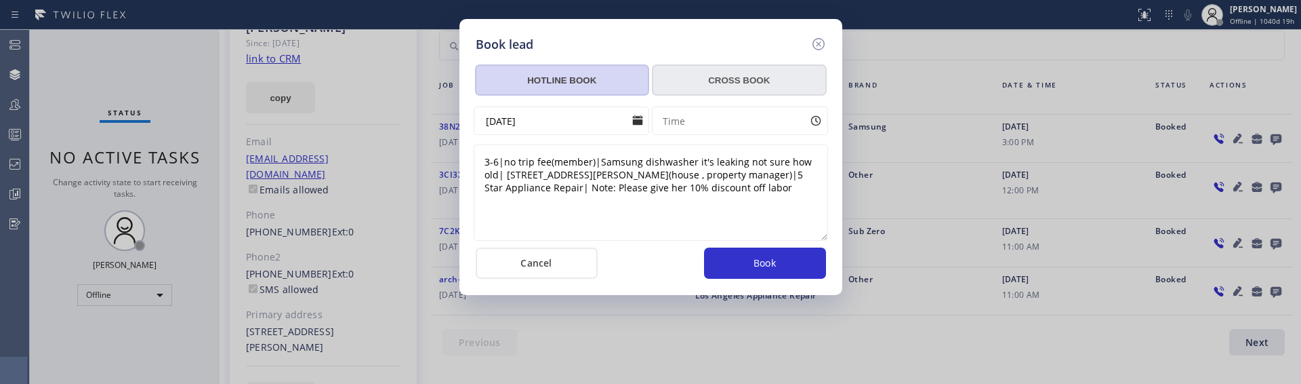
click at [710, 79] on button "CROSS BOOK" at bounding box center [739, 79] width 175 height 31
click at [713, 77] on button "CROSS BOOK" at bounding box center [739, 79] width 175 height 31
click at [558, 81] on button "HOTLINE BOOK" at bounding box center [562, 79] width 175 height 31
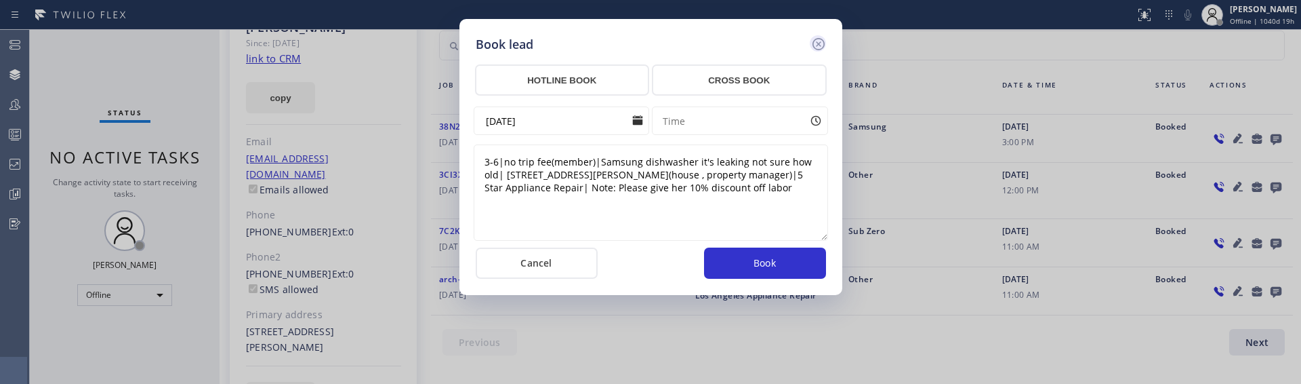
click at [824, 43] on icon at bounding box center [818, 44] width 12 height 12
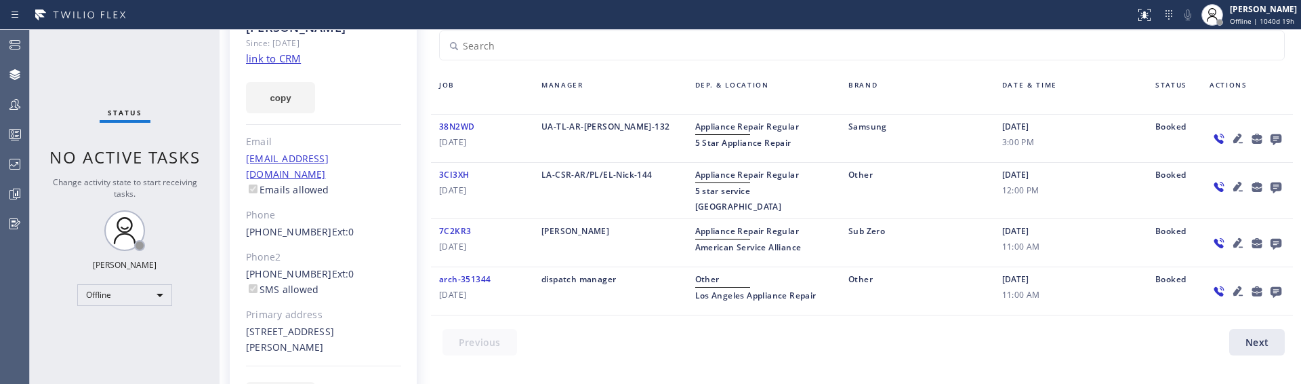
click at [1261, 138] on icon at bounding box center [1257, 138] width 16 height 17
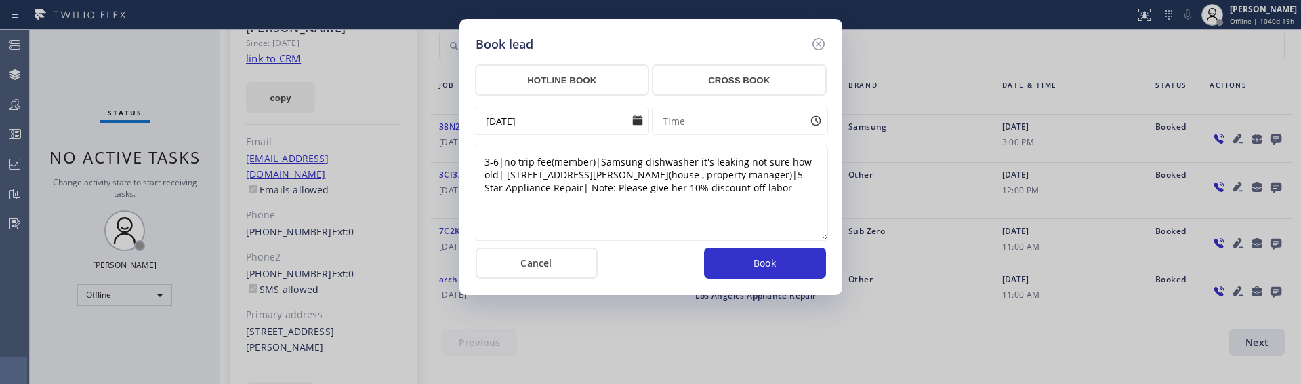
click at [613, 184] on textarea "3-6|no trip fee(member)|Samsung dishwasher it's leaking not sure how old| [STRE…" at bounding box center [651, 192] width 354 height 96
click at [626, 33] on div "Book lead HOTLINE BOOK CROSS BOOK [DATE] Time 3-6|no trip fee(member)|Samsung d…" at bounding box center [650, 157] width 383 height 276
drag, startPoint x: 475, startPoint y: 47, endPoint x: 533, endPoint y: 45, distance: 57.6
click at [533, 45] on h5 "Book lead" at bounding box center [505, 44] width 58 height 18
copy h5 "Book lead"
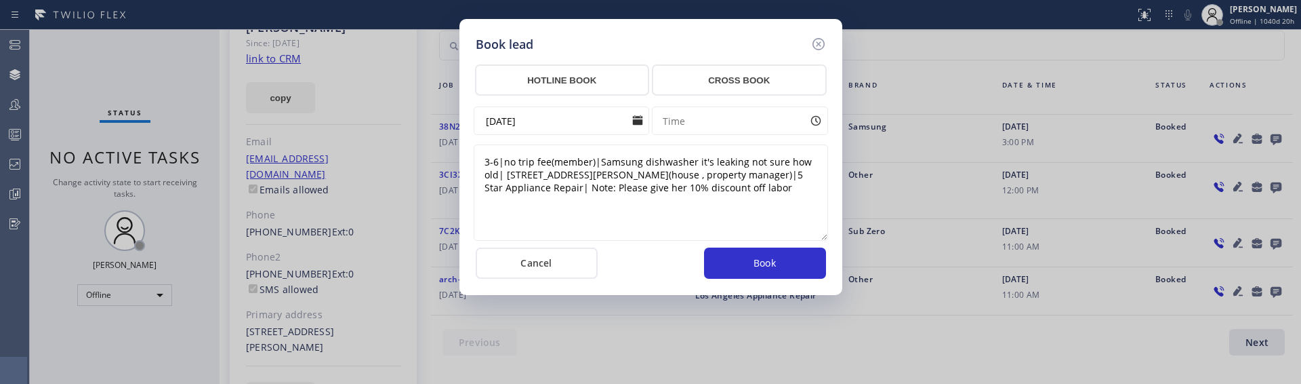
click at [977, 207] on div "Book lead HOTLINE BOOK CROSS BOOK [DATE] Time 3-6|no trip fee(member)|Samsung d…" at bounding box center [650, 192] width 1301 height 384
click at [816, 37] on icon at bounding box center [819, 44] width 16 height 16
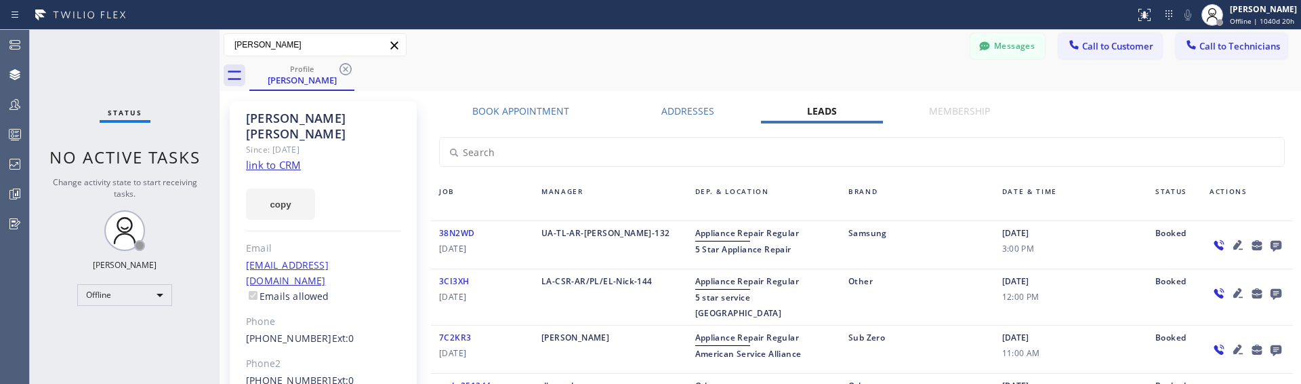
click at [1280, 245] on icon at bounding box center [1276, 246] width 11 height 11
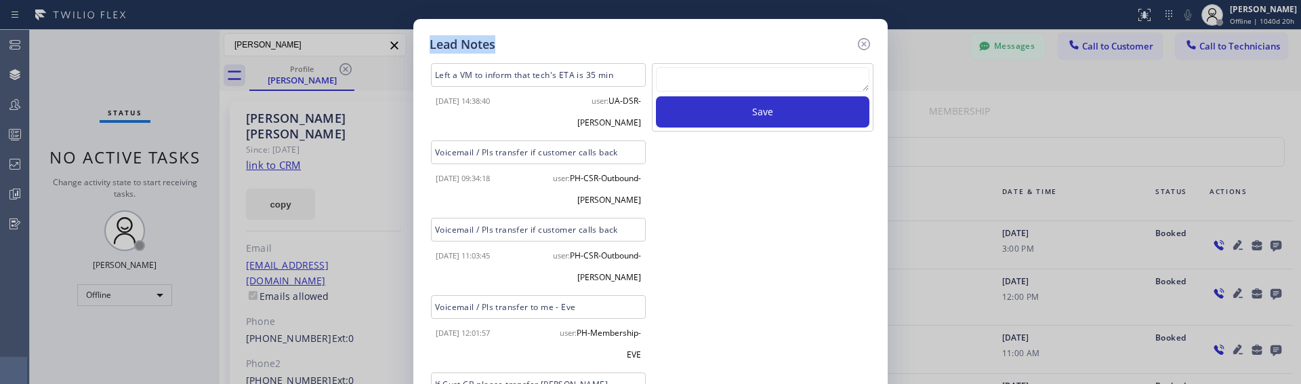
drag, startPoint x: 432, startPoint y: 45, endPoint x: 496, endPoint y: 45, distance: 64.4
click at [496, 45] on div "Lead Notes" at bounding box center [651, 44] width 442 height 18
copy h5 "Lead Notes"
